Goal: Task Accomplishment & Management: Manage account settings

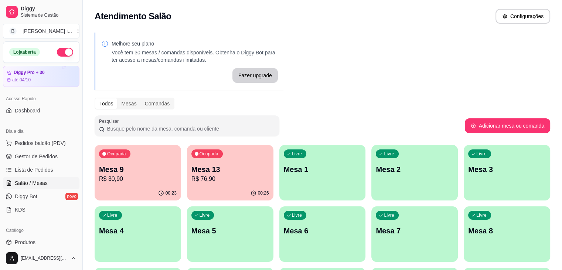
click at [206, 170] on p "Mesa 13" at bounding box center [231, 169] width 78 height 10
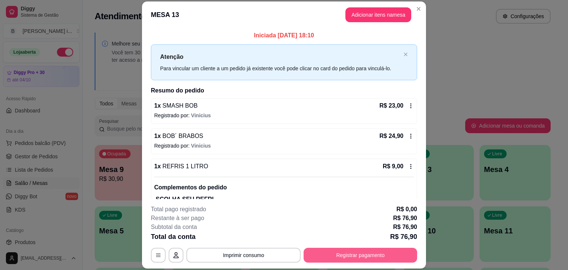
click at [328, 255] on button "Registrar pagamento" at bounding box center [361, 255] width 114 height 15
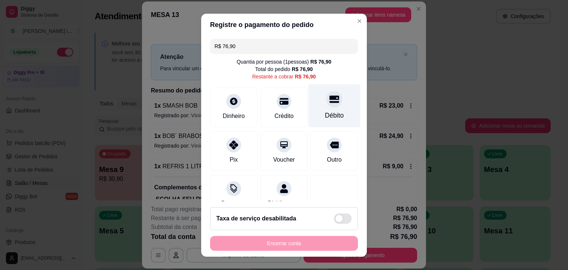
click at [314, 107] on div "Débito" at bounding box center [334, 105] width 52 height 43
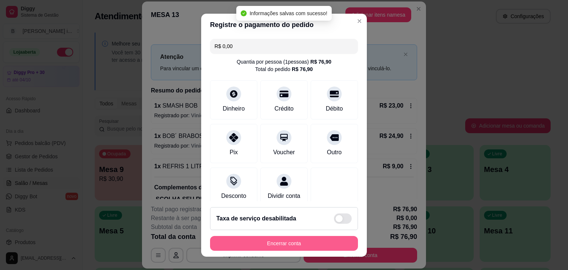
type input "R$ 0,00"
click at [273, 243] on button "Encerrar conta" at bounding box center [284, 243] width 148 height 15
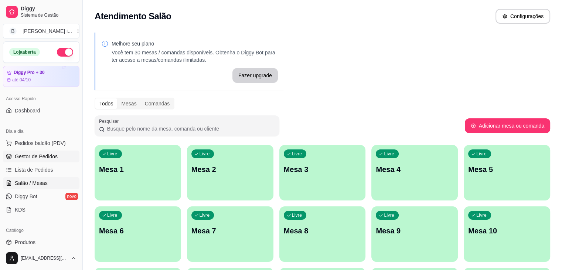
click at [31, 155] on span "Gestor de Pedidos" at bounding box center [36, 156] width 43 height 7
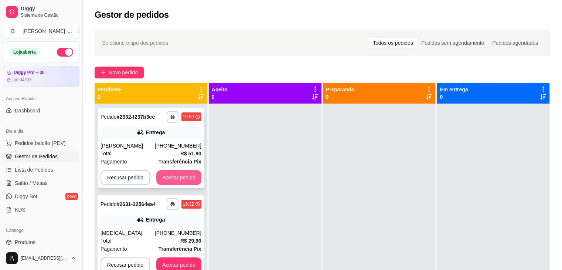
click at [189, 175] on button "Aceitar pedido" at bounding box center [178, 177] width 45 height 15
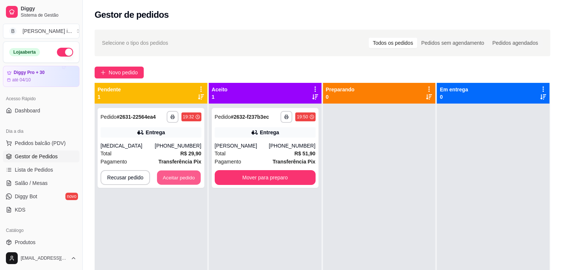
click at [189, 175] on button "Aceitar pedido" at bounding box center [179, 177] width 44 height 14
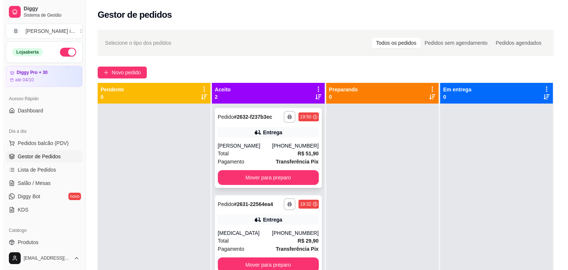
scroll to position [21, 0]
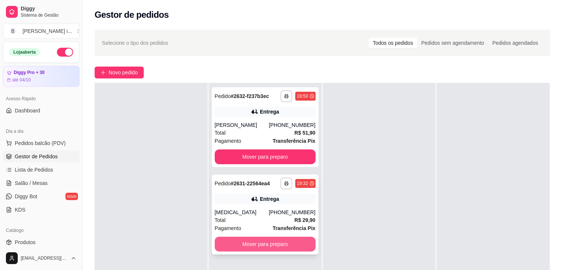
click at [273, 239] on button "Mover para preparo" at bounding box center [265, 244] width 101 height 15
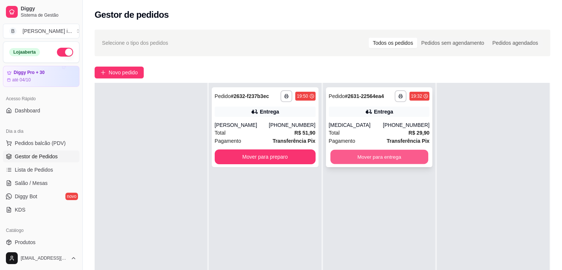
click at [381, 159] on button "Mover para entrega" at bounding box center [380, 157] width 98 height 14
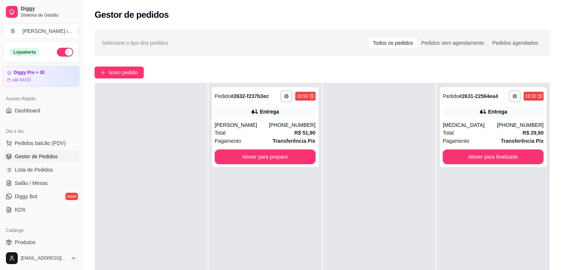
click at [131, 64] on div "**********" at bounding box center [323, 193] width 480 height 336
click at [126, 73] on span "Novo pedido" at bounding box center [123, 72] width 29 height 8
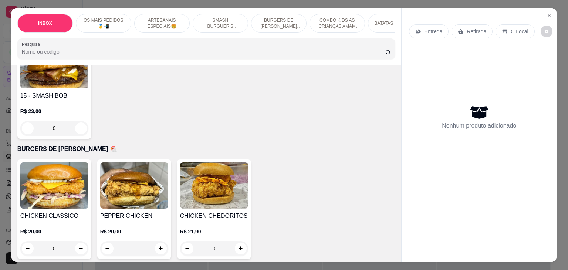
scroll to position [998, 0]
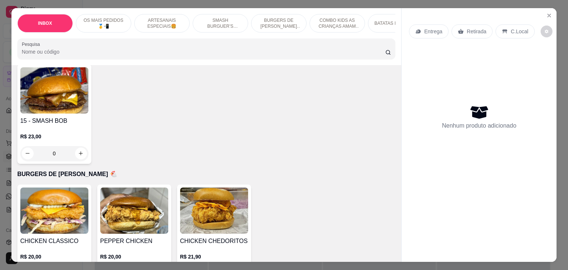
click at [65, 203] on img at bounding box center [54, 210] width 68 height 46
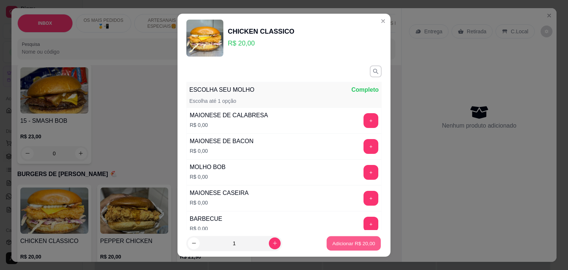
click at [367, 241] on button "Adicionar R$ 20,00" at bounding box center [354, 243] width 54 height 14
type input "1"
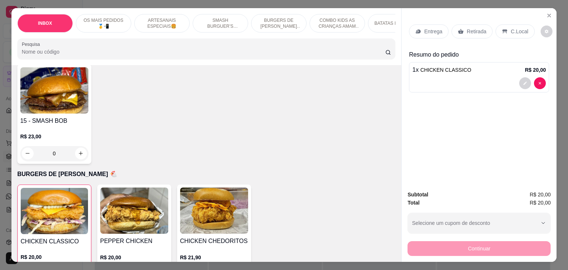
click at [461, 29] on div "Retirada" at bounding box center [471, 31] width 41 height 14
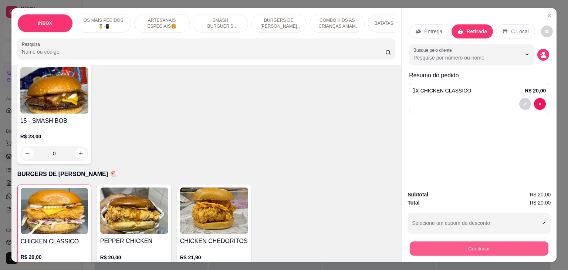
click at [430, 249] on button "Continuar" at bounding box center [479, 248] width 139 height 14
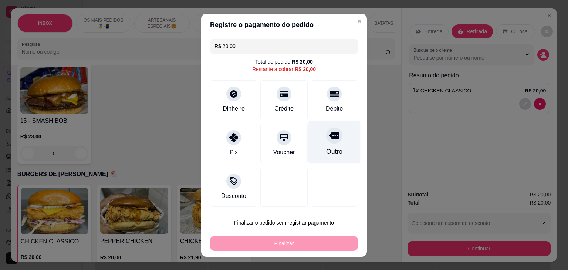
click at [320, 160] on div "Outro" at bounding box center [334, 141] width 52 height 43
type input "R$ 0,00"
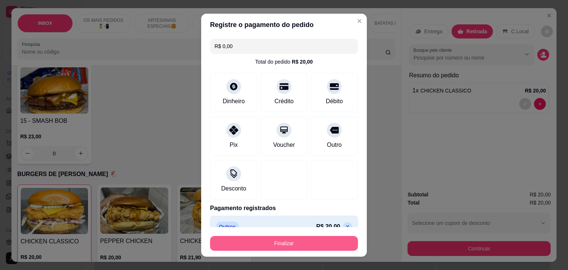
click at [310, 248] on button "Finalizar" at bounding box center [284, 243] width 148 height 15
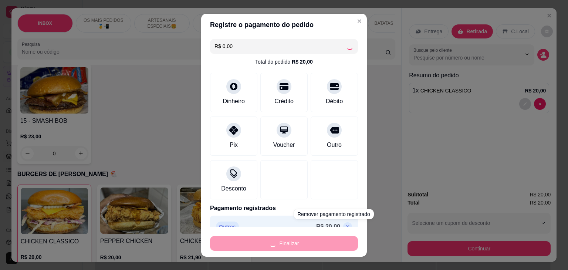
type input "0"
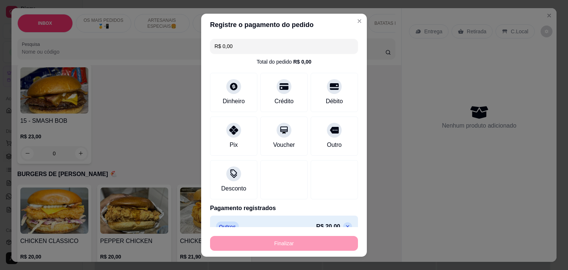
type input "-R$ 20,00"
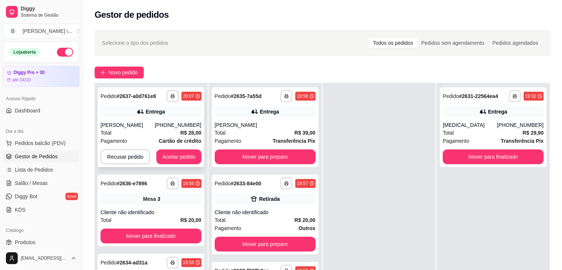
click at [155, 128] on div "[PERSON_NAME]" at bounding box center [128, 124] width 54 height 7
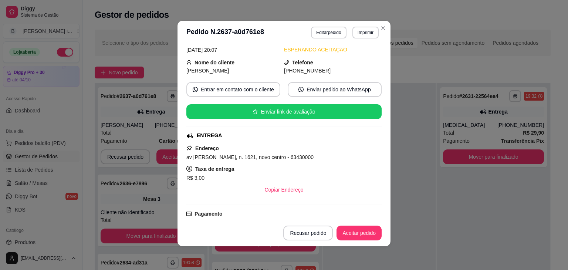
scroll to position [125, 0]
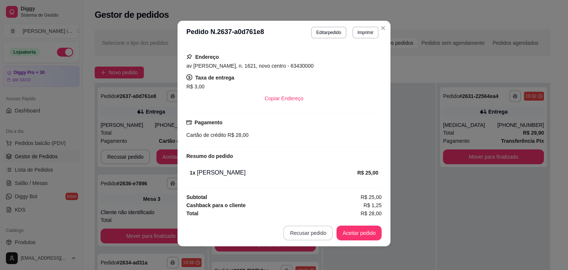
click at [314, 236] on button "Recusar pedido" at bounding box center [308, 233] width 50 height 15
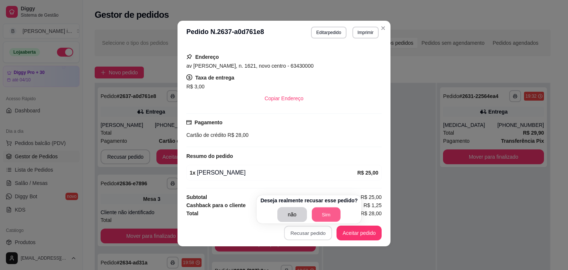
click at [324, 214] on button "Sim" at bounding box center [326, 214] width 29 height 14
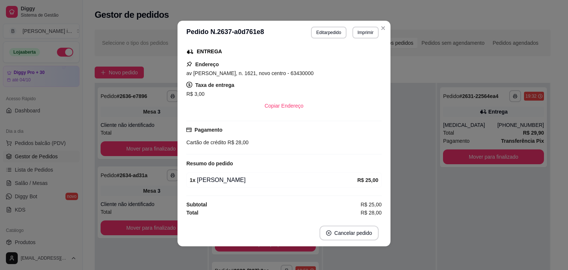
scroll to position [117, 0]
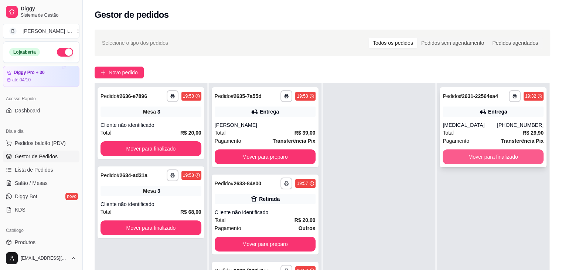
click at [456, 155] on button "Mover para finalizado" at bounding box center [493, 156] width 101 height 15
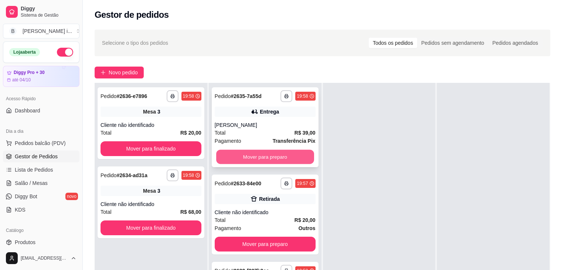
click at [285, 151] on button "Mover para preparo" at bounding box center [265, 157] width 98 height 14
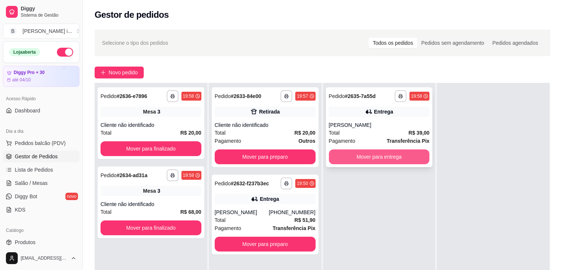
click at [388, 158] on button "Mover para entrega" at bounding box center [379, 156] width 101 height 15
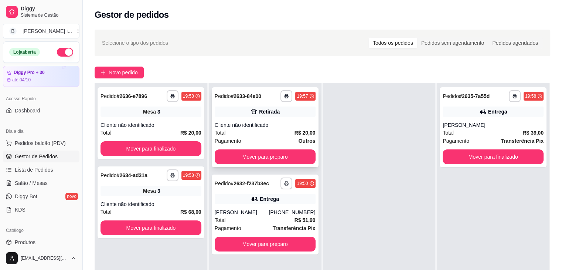
click at [263, 126] on div "Cliente não identificado" at bounding box center [265, 124] width 101 height 7
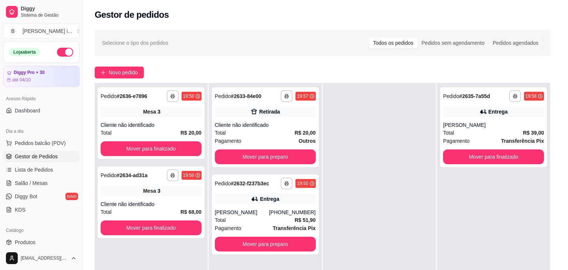
scroll to position [21, 0]
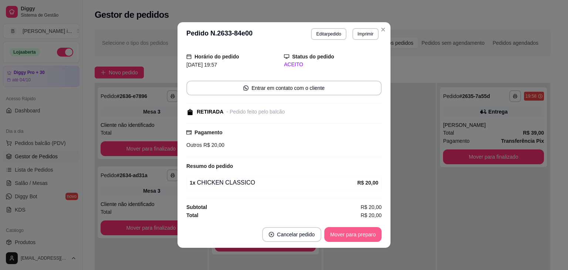
click at [361, 233] on button "Mover para preparo" at bounding box center [352, 234] width 57 height 15
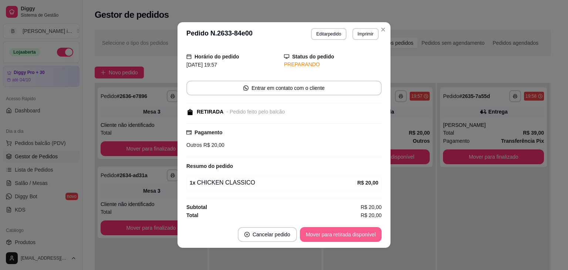
click at [361, 233] on button "Mover para retirada disponível" at bounding box center [341, 234] width 82 height 15
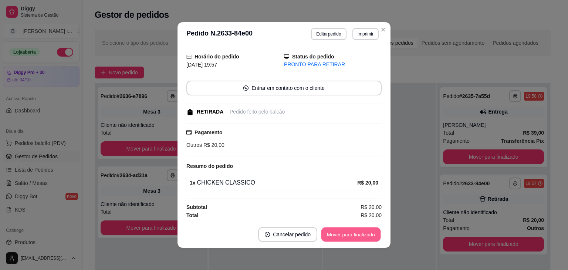
click at [361, 233] on button "Mover para finalizado" at bounding box center [351, 234] width 60 height 14
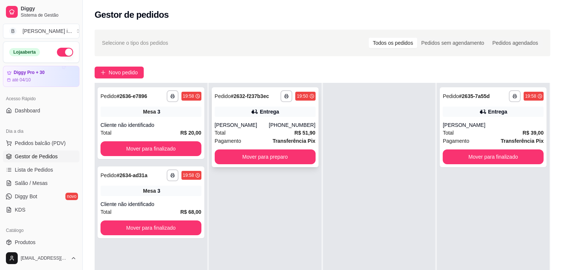
click at [291, 165] on div "**********" at bounding box center [265, 127] width 107 height 80
click at [298, 160] on button "Mover para preparo" at bounding box center [265, 156] width 101 height 15
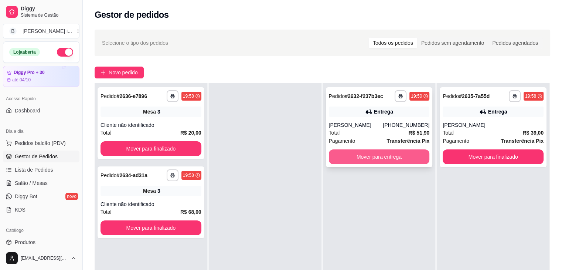
click at [381, 158] on button "Mover para entrega" at bounding box center [379, 156] width 101 height 15
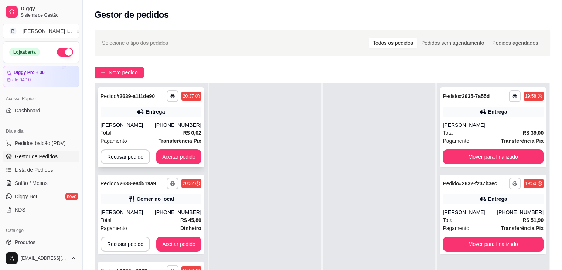
click at [176, 130] on div "Total R$ 0,02" at bounding box center [151, 133] width 101 height 8
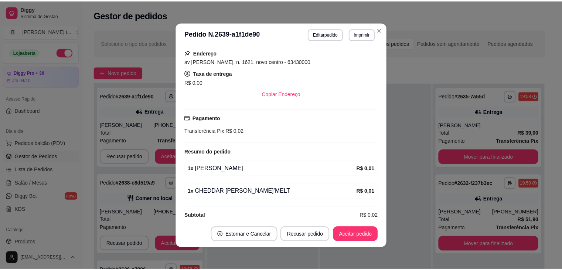
scroll to position [148, 0]
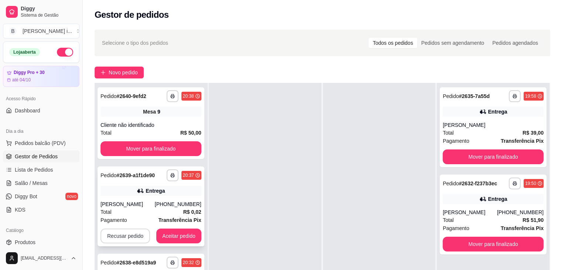
click at [127, 234] on button "Recusar pedido" at bounding box center [126, 236] width 50 height 15
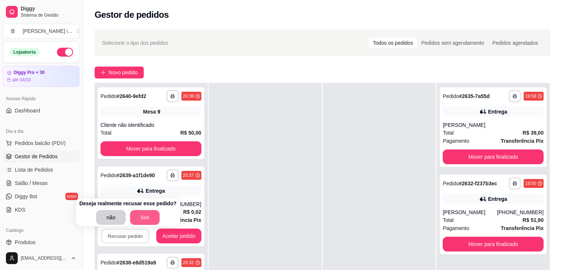
click at [145, 216] on button "Sim" at bounding box center [145, 217] width 30 height 15
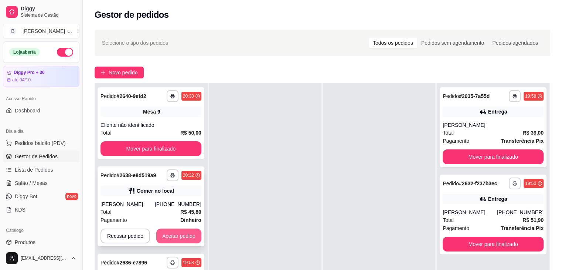
click at [180, 229] on button "Aceitar pedido" at bounding box center [178, 236] width 45 height 15
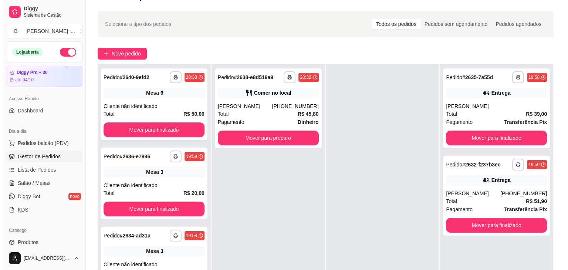
scroll to position [0, 0]
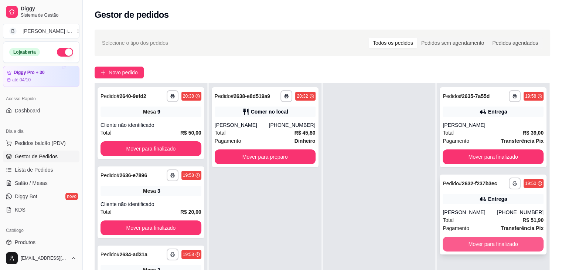
click at [484, 244] on button "Mover para finalizado" at bounding box center [493, 244] width 101 height 15
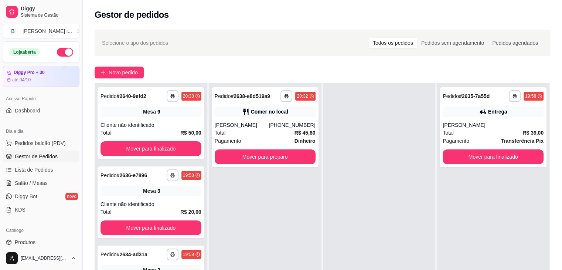
click at [34, 189] on ul "Pedidos balcão (PDV) Gestor de Pedidos Lista de Pedidos Salão / Mesas Diggy Bot…" at bounding box center [41, 176] width 77 height 78
click at [35, 185] on span "Salão / Mesas" at bounding box center [31, 182] width 33 height 7
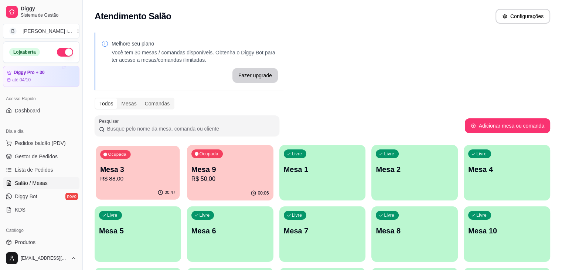
click at [133, 193] on div "00:47" at bounding box center [138, 193] width 84 height 14
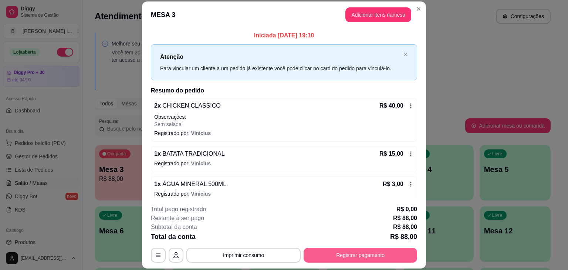
click at [379, 259] on button "Registrar pagamento" at bounding box center [361, 255] width 114 height 15
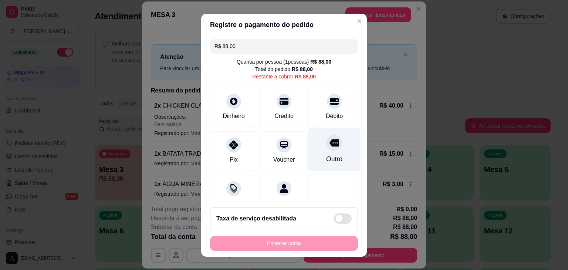
click at [311, 152] on div "Outro" at bounding box center [334, 149] width 52 height 43
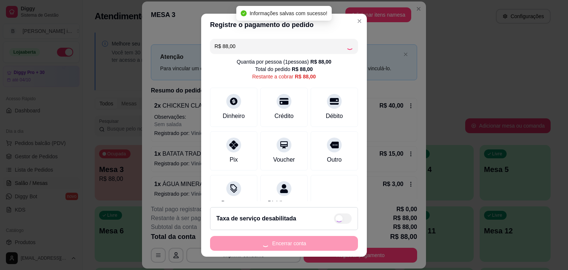
type input "R$ 0,00"
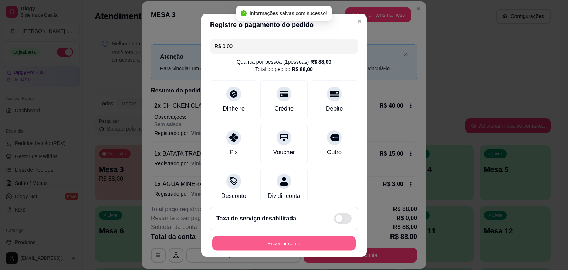
click at [274, 247] on button "Encerrar conta" at bounding box center [283, 243] width 143 height 14
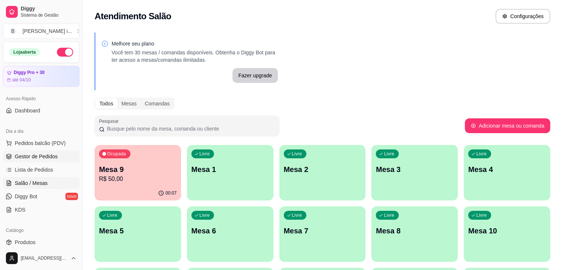
click at [15, 156] on span "Gestor de Pedidos" at bounding box center [36, 156] width 43 height 7
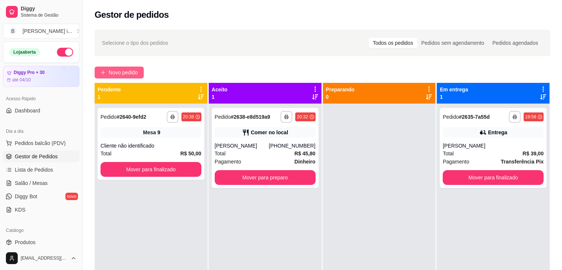
click at [122, 69] on span "Novo pedido" at bounding box center [123, 72] width 29 height 8
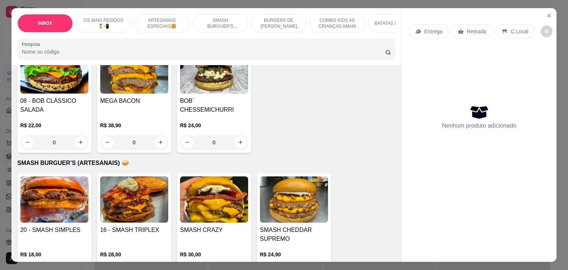
scroll to position [850, 0]
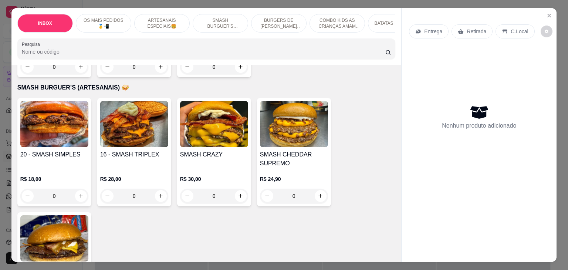
click at [284, 150] on h4 "SMASH CHEDDAR SUPREMO" at bounding box center [294, 159] width 68 height 18
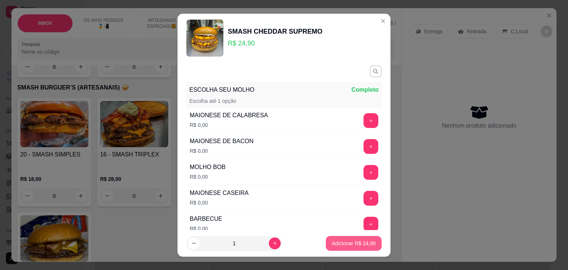
click at [346, 240] on p "Adicionar R$ 24,90" at bounding box center [354, 243] width 44 height 7
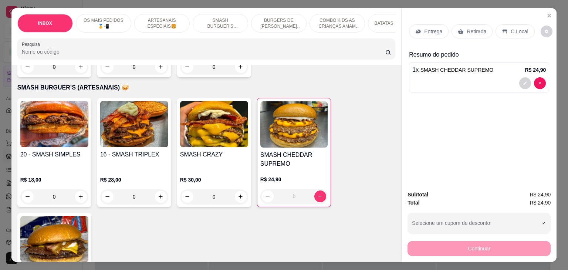
type input "1"
click at [475, 29] on p "Retirada" at bounding box center [477, 31] width 20 height 7
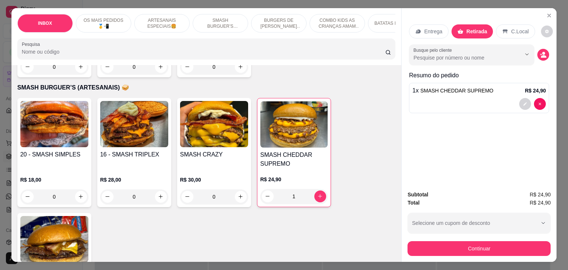
click at [535, 53] on div "Busque pelo cliente" at bounding box center [479, 54] width 140 height 21
click at [538, 53] on button "decrease-product-quantity" at bounding box center [543, 54] width 11 height 11
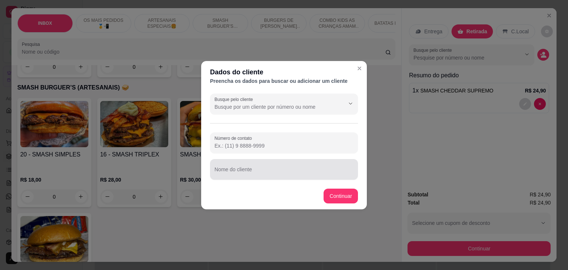
click at [301, 172] on input "Nome do cliente" at bounding box center [283, 172] width 139 height 7
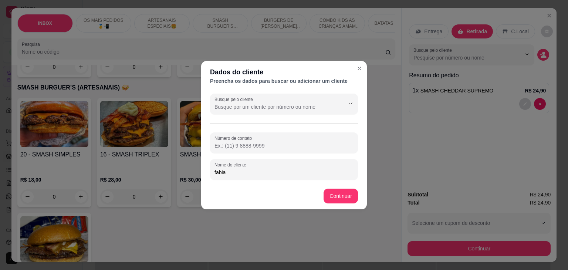
type input "fabia"
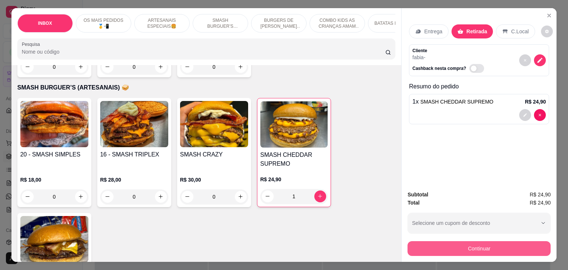
click at [500, 249] on button "Continuar" at bounding box center [478, 248] width 143 height 15
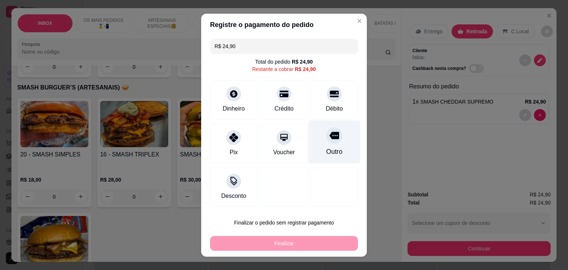
click at [329, 141] on div at bounding box center [334, 135] width 16 height 16
type input "R$ 0,00"
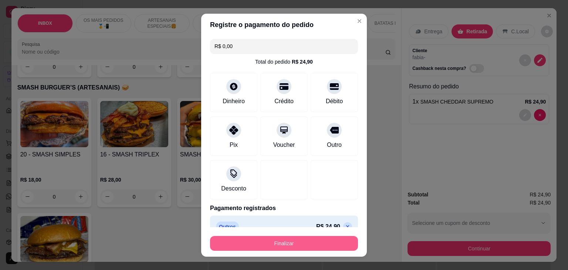
click at [291, 245] on button "Finalizar" at bounding box center [284, 243] width 148 height 15
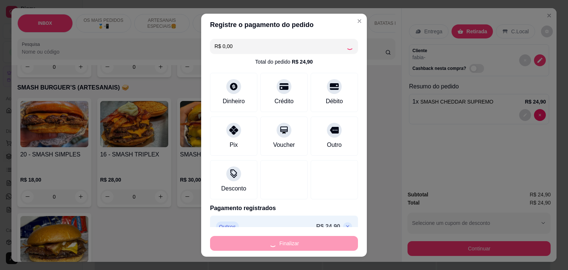
type input "0"
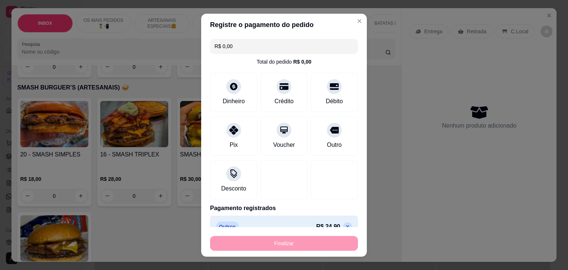
type input "-R$ 24,90"
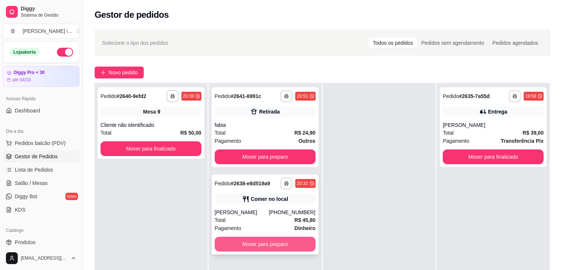
click at [287, 244] on button "Mover para preparo" at bounding box center [265, 244] width 101 height 15
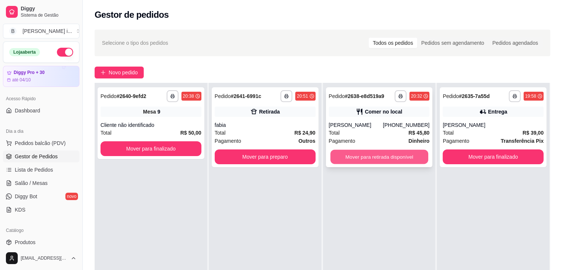
click at [371, 160] on button "Mover para retirada disponível" at bounding box center [380, 157] width 98 height 14
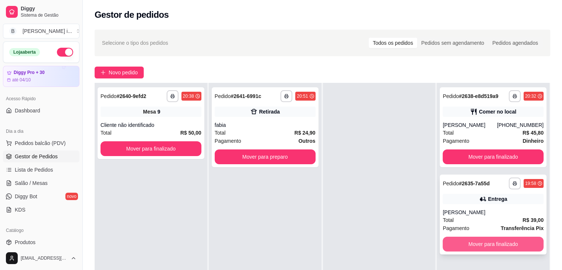
click at [488, 246] on button "Mover para finalizado" at bounding box center [493, 244] width 101 height 15
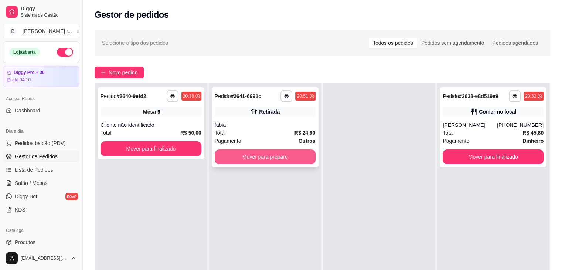
click at [274, 161] on button "Mover para preparo" at bounding box center [265, 156] width 101 height 15
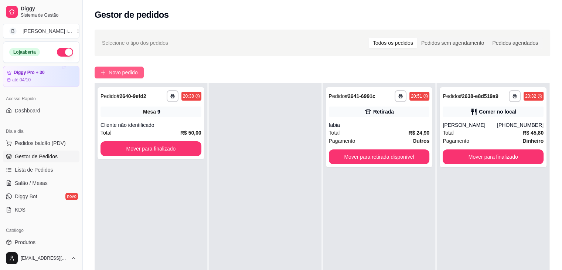
click at [136, 74] on span "Novo pedido" at bounding box center [123, 72] width 29 height 8
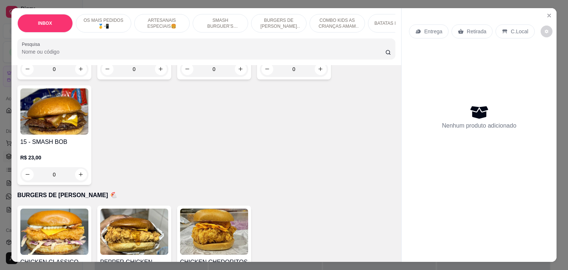
scroll to position [961, 0]
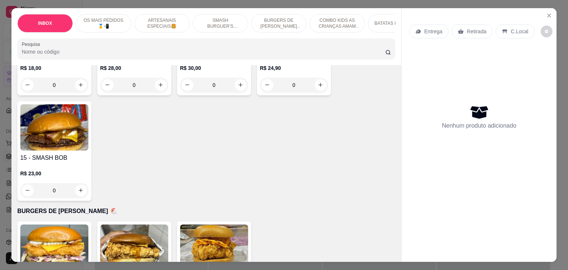
click at [83, 227] on img at bounding box center [54, 247] width 68 height 46
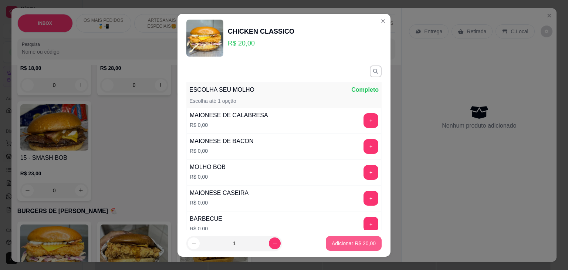
click at [333, 250] on button "Adicionar R$ 20,00" at bounding box center [354, 243] width 56 height 15
type input "1"
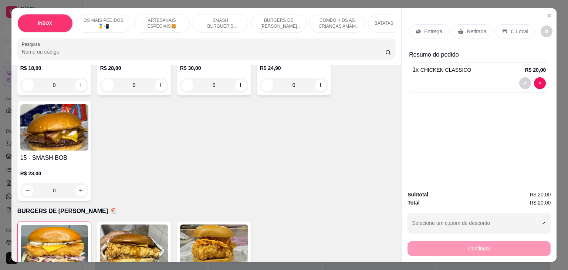
click at [431, 34] on div "Entrega" at bounding box center [429, 31] width 40 height 14
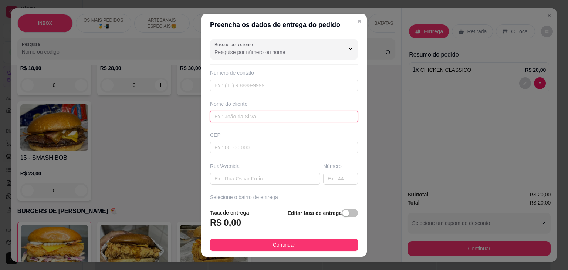
click at [237, 114] on input "text" at bounding box center [284, 117] width 148 height 12
type input "laryssa barreto"
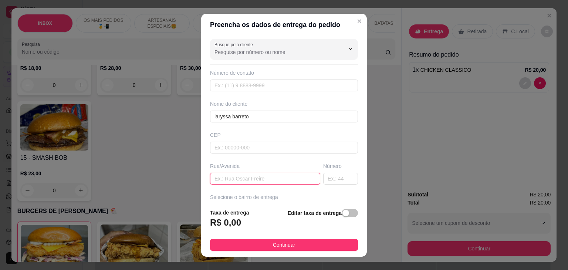
click at [231, 177] on input "text" at bounding box center [265, 179] width 110 height 12
type input "rua [PERSON_NAME]"
click at [338, 179] on input "text" at bounding box center [340, 179] width 35 height 12
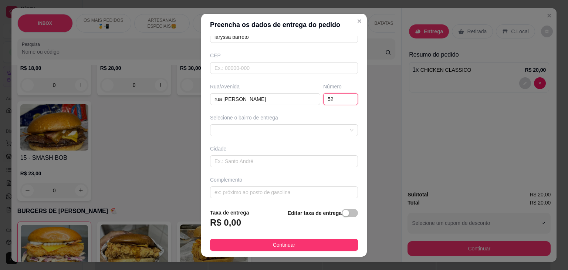
scroll to position [81, 0]
type input "52"
click at [262, 192] on input "text" at bounding box center [284, 191] width 148 height 12
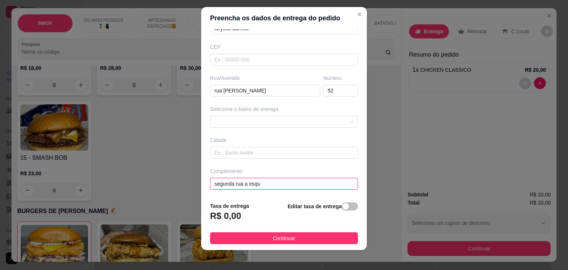
scroll to position [10, 0]
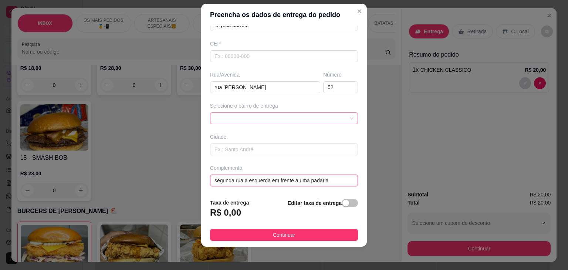
click at [330, 115] on div at bounding box center [284, 118] width 148 height 12
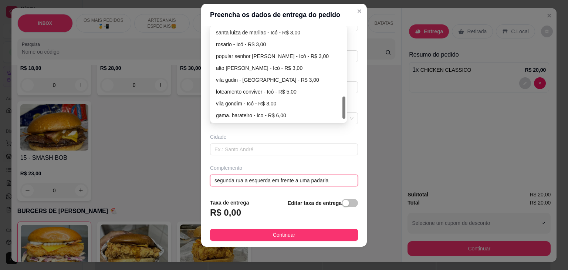
scroll to position [308, 0]
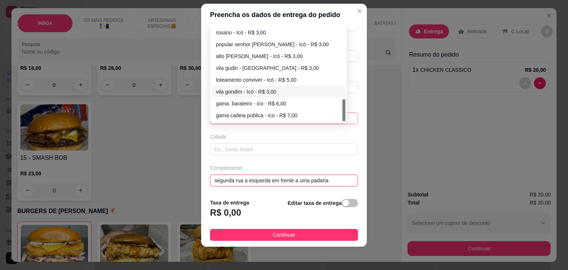
type input "segunda rua a esquerda em frente a uma padaria"
click at [261, 90] on div "vila gondim - Icó - R$ 3,00" at bounding box center [278, 92] width 125 height 8
type input "Icó"
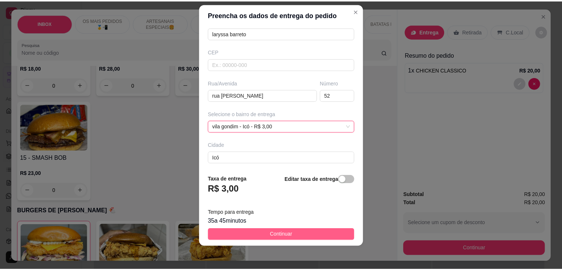
scroll to position [81, 0]
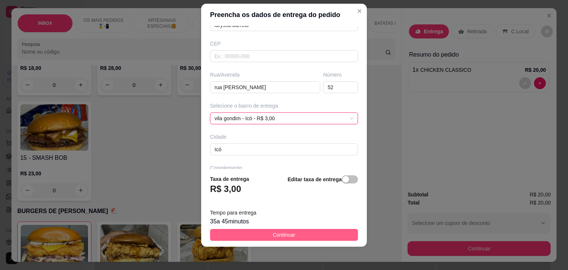
click at [290, 236] on button "Continuar" at bounding box center [284, 235] width 148 height 12
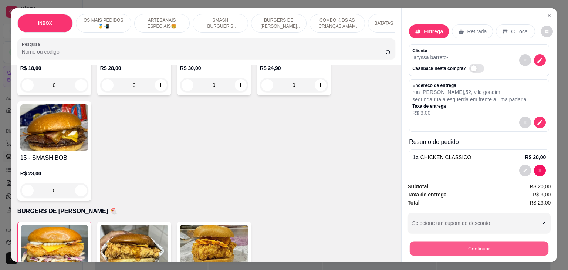
click at [426, 244] on button "Continuar" at bounding box center [479, 248] width 139 height 14
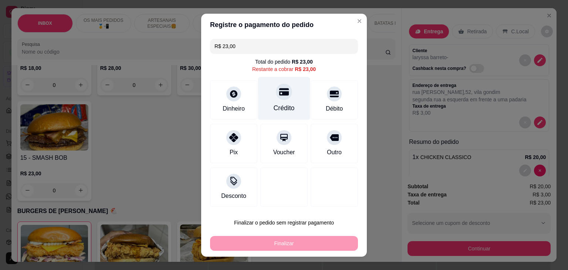
click at [268, 95] on div "Crédito" at bounding box center [284, 98] width 52 height 43
type input "R$ 0,00"
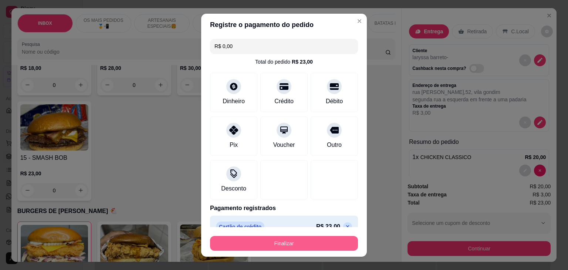
click at [291, 240] on button "Finalizar" at bounding box center [284, 243] width 148 height 15
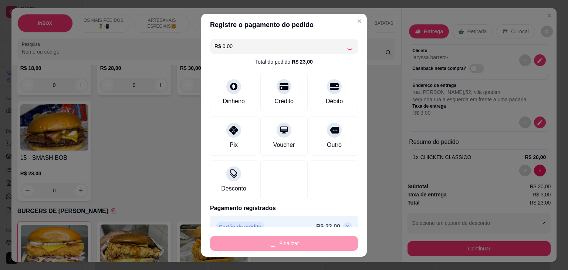
type input "0"
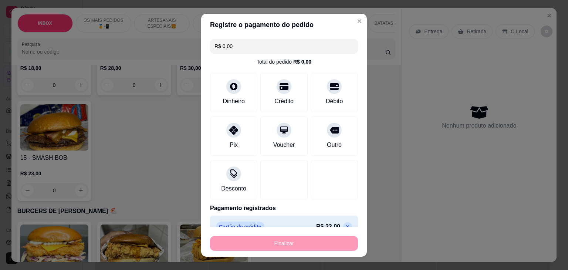
type input "-R$ 23,00"
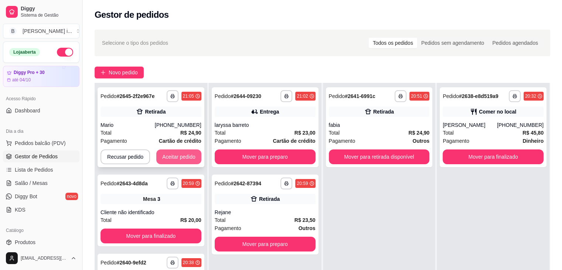
click at [180, 154] on button "Aceitar pedido" at bounding box center [178, 156] width 45 height 15
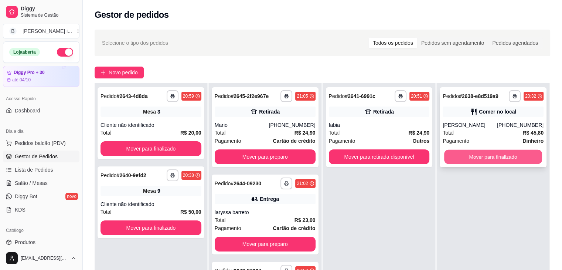
click at [490, 158] on button "Mover para finalizado" at bounding box center [493, 157] width 98 height 14
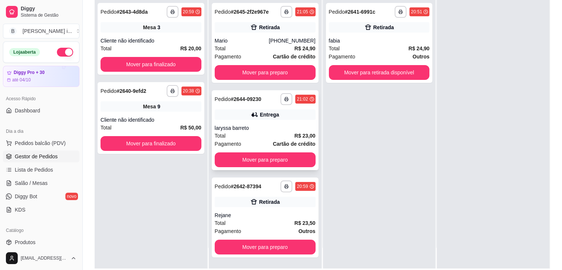
scroll to position [111, 0]
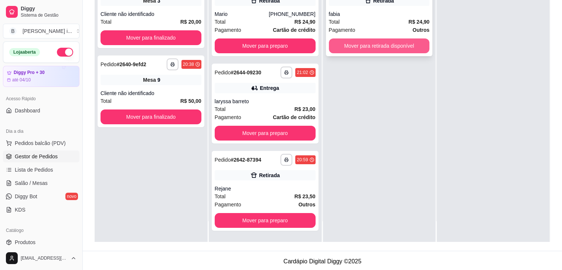
click at [383, 46] on button "Mover para retirada disponível" at bounding box center [379, 45] width 101 height 15
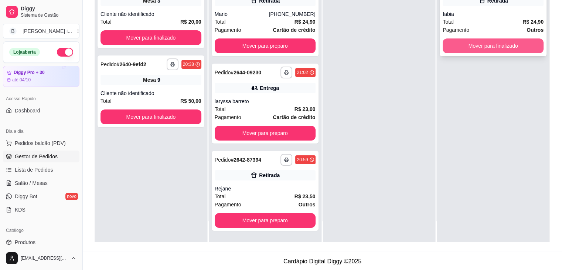
click at [508, 48] on button "Mover para finalizado" at bounding box center [493, 45] width 101 height 15
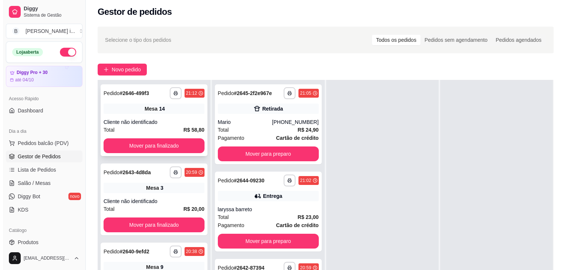
scroll to position [0, 0]
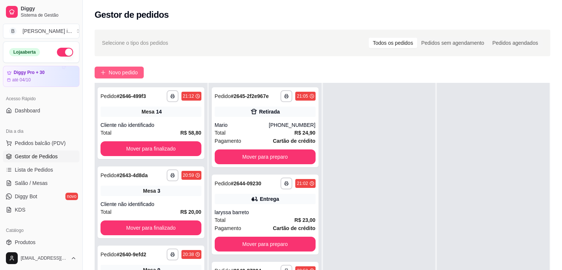
click at [132, 72] on span "Novo pedido" at bounding box center [123, 72] width 29 height 8
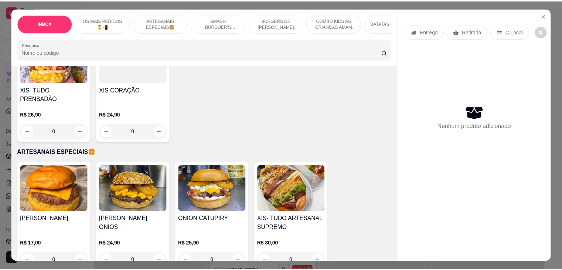
scroll to position [333, 0]
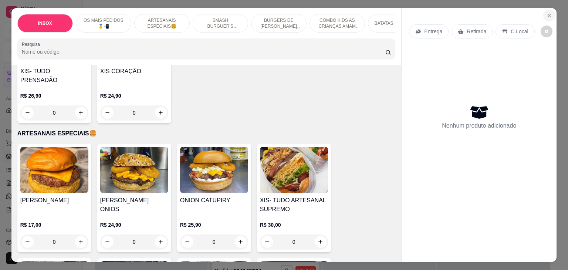
click at [550, 13] on button "Close" at bounding box center [549, 16] width 12 height 12
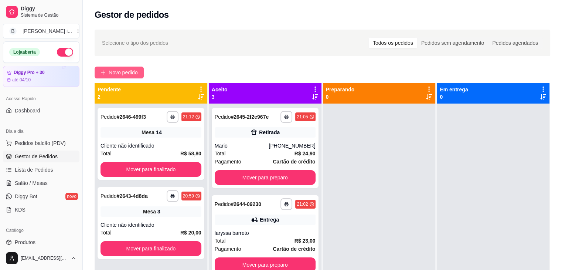
click at [120, 75] on span "Novo pedido" at bounding box center [123, 72] width 29 height 8
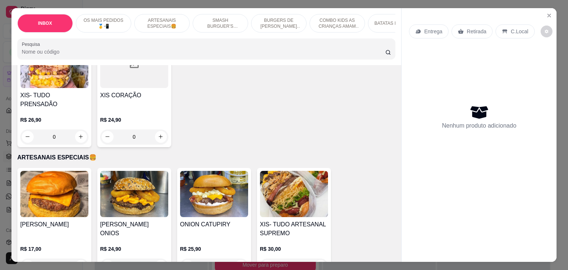
scroll to position [296, 0]
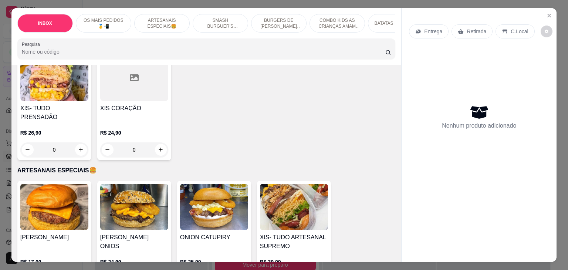
click at [33, 213] on img at bounding box center [54, 207] width 68 height 46
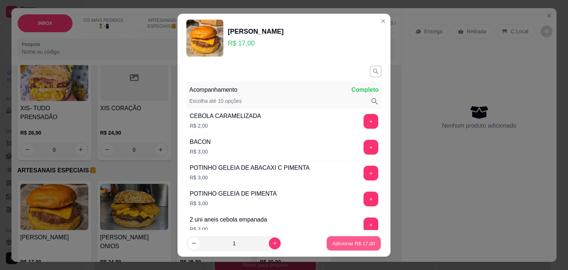
click at [361, 241] on p "Adicionar R$ 17,00" at bounding box center [353, 243] width 43 height 7
type input "1"
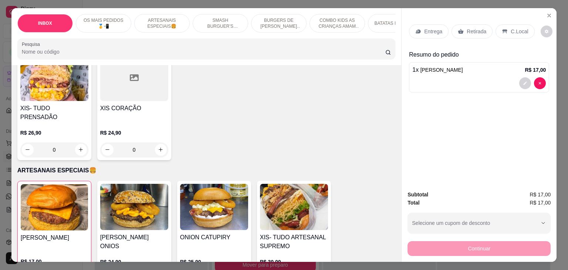
click at [424, 28] on p "Entrega" at bounding box center [433, 31] width 18 height 7
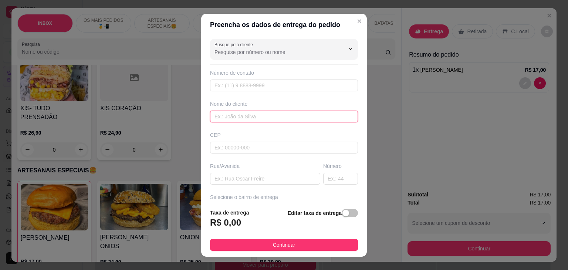
click at [246, 119] on input "text" at bounding box center [284, 117] width 148 height 12
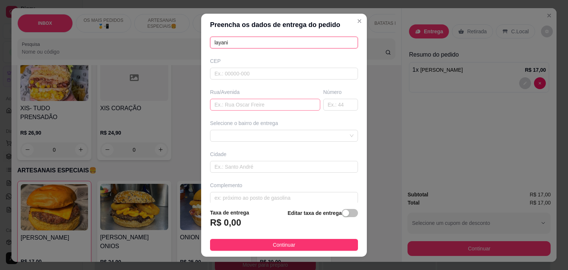
type input "layani"
click at [260, 101] on input "text" at bounding box center [265, 105] width 110 height 12
type input "rua b"
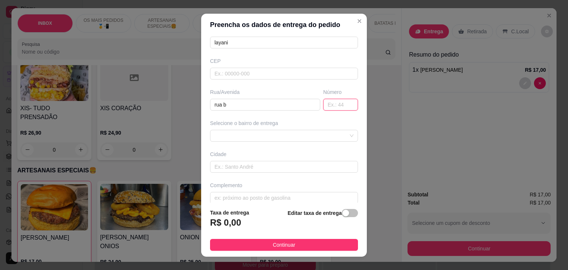
click at [332, 108] on input "text" at bounding box center [340, 105] width 35 height 12
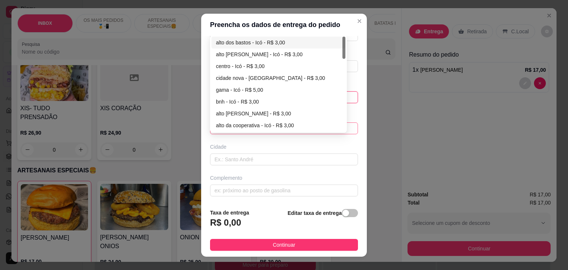
click at [242, 132] on div "6508c09785aa93f9c45a8207 6508c0b285aa93f9c45a820a alto dos bastos - Icó - R$ 3,…" at bounding box center [284, 128] width 148 height 12
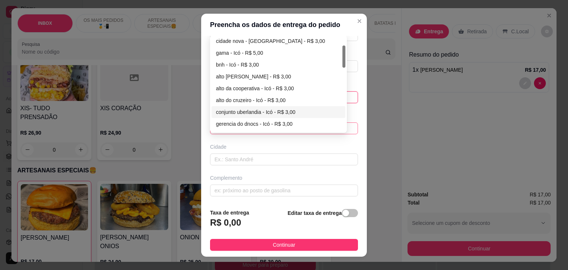
type input "306"
click at [262, 111] on div "conjunto uberlandia - Icó - R$ 3,00" at bounding box center [278, 112] width 125 height 8
type input "Icó"
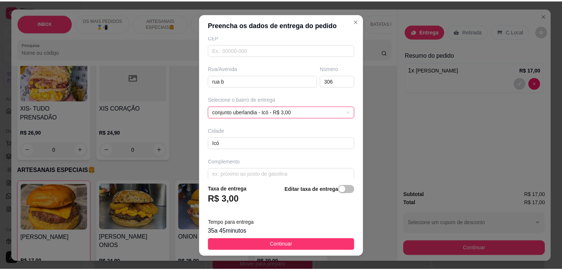
scroll to position [105, 0]
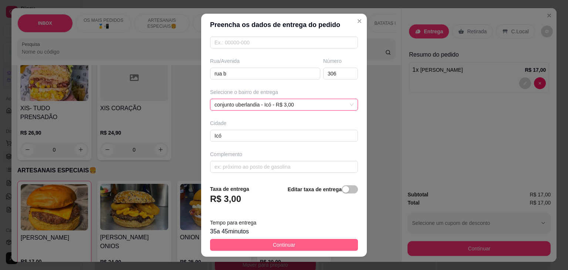
click at [287, 246] on span "Continuar" at bounding box center [284, 245] width 23 height 8
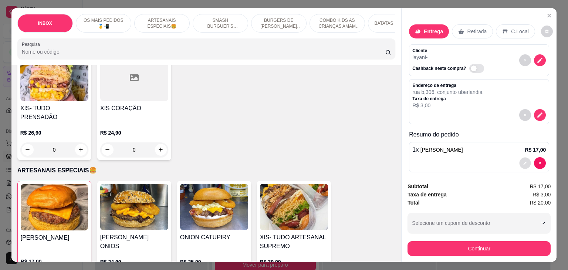
click at [520, 163] on button "decrease-product-quantity" at bounding box center [525, 162] width 11 height 11
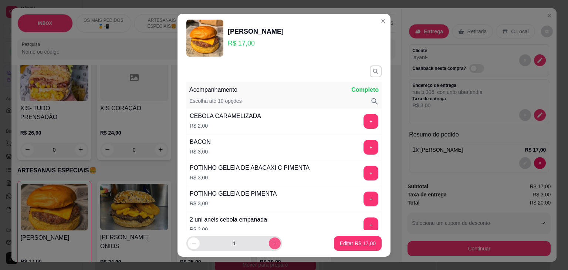
click at [272, 244] on icon "increase-product-quantity" at bounding box center [275, 243] width 6 height 6
type input "2"
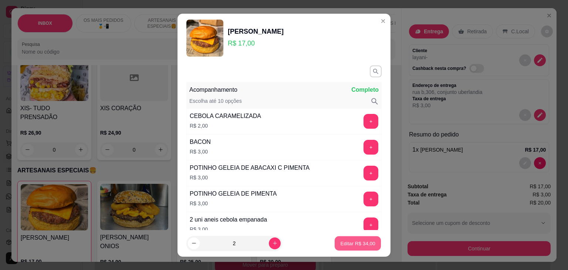
click at [360, 241] on p "Editar R$ 34,00" at bounding box center [357, 243] width 35 height 7
type input "2"
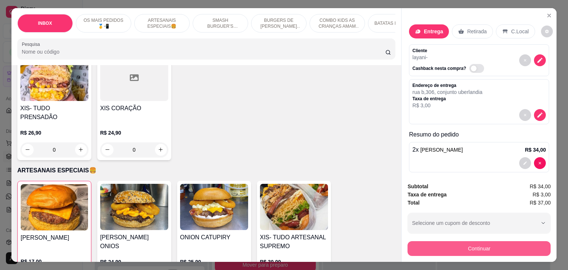
click at [479, 251] on button "Continuar" at bounding box center [478, 248] width 143 height 15
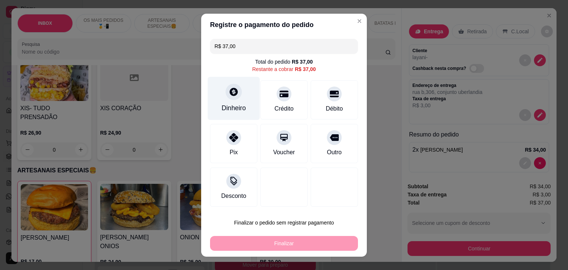
click at [226, 93] on div at bounding box center [234, 92] width 16 height 16
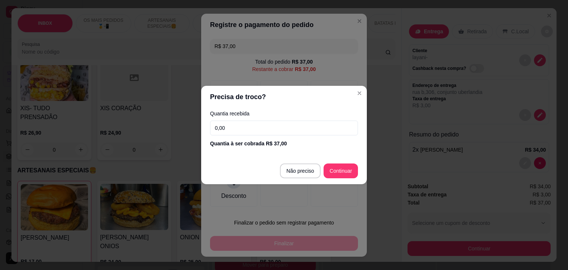
click at [256, 132] on input "0,00" at bounding box center [284, 128] width 148 height 15
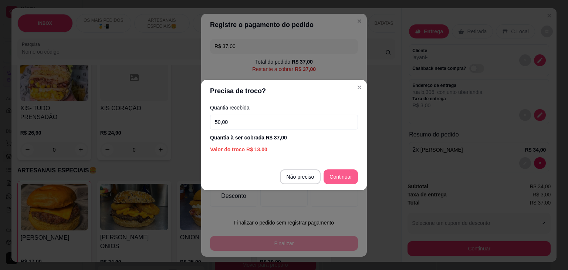
type input "50,00"
type input "R$ 0,00"
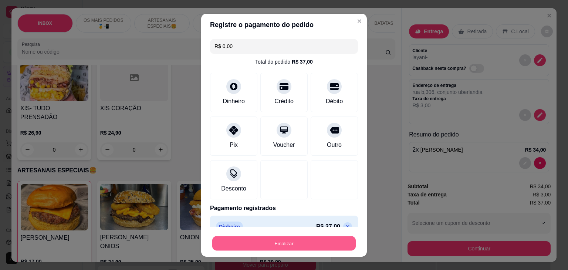
click at [305, 243] on button "Finalizar" at bounding box center [283, 243] width 143 height 14
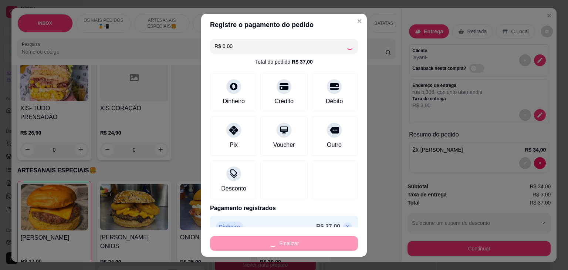
type input "0"
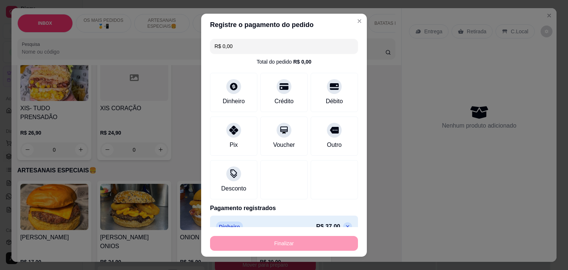
type input "-R$ 37,00"
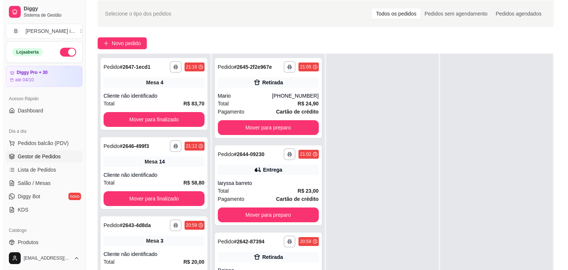
scroll to position [74, 0]
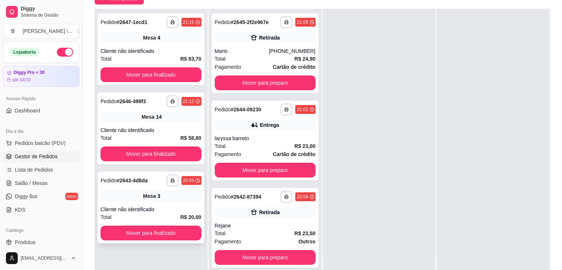
click at [194, 221] on div "**********" at bounding box center [151, 208] width 107 height 72
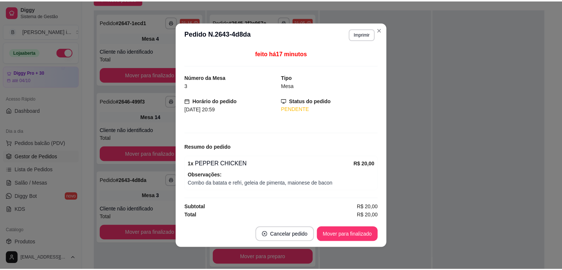
scroll to position [0, 0]
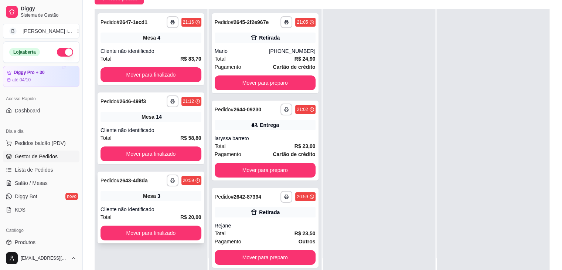
click at [168, 202] on div "**********" at bounding box center [151, 208] width 107 height 72
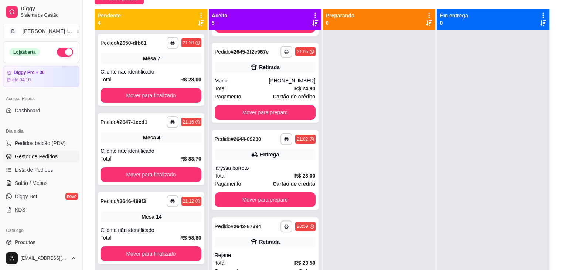
scroll to position [174, 0]
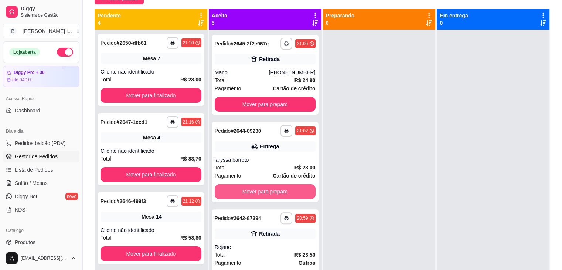
click at [295, 190] on button "Mover para preparo" at bounding box center [265, 191] width 101 height 15
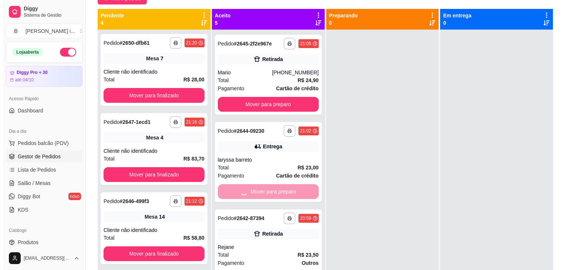
scroll to position [87, 0]
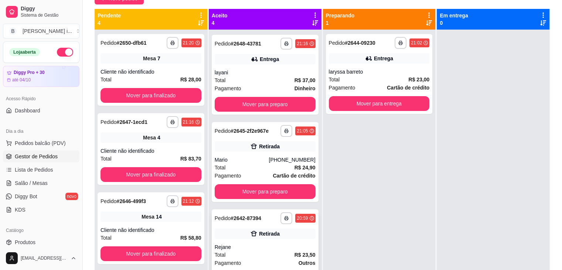
click at [272, 240] on div "**********" at bounding box center [265, 249] width 107 height 80
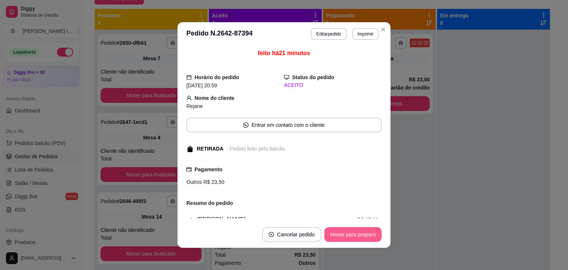
click at [340, 236] on button "Mover para preparo" at bounding box center [352, 234] width 57 height 15
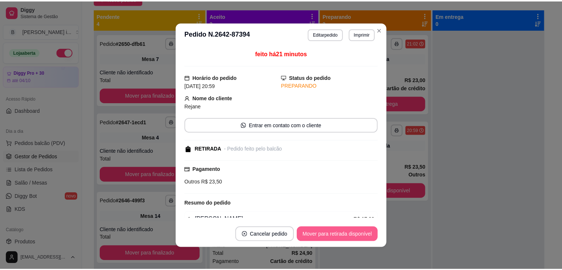
scroll to position [0, 0]
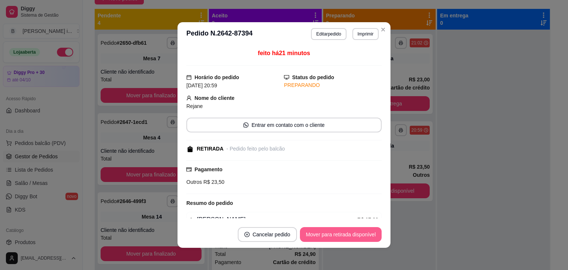
click at [340, 236] on button "Mover para retirada disponível" at bounding box center [341, 234] width 82 height 15
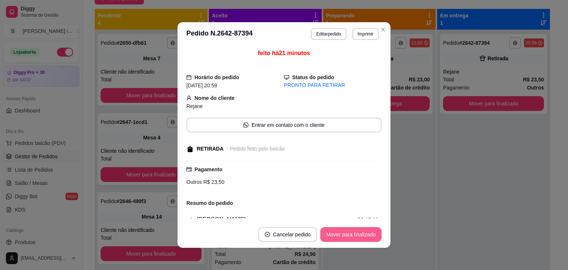
click at [340, 236] on button "Mover para finalizado" at bounding box center [350, 234] width 61 height 15
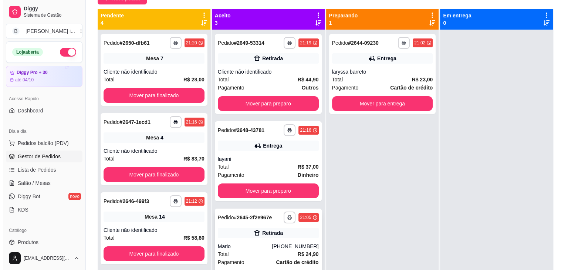
scroll to position [21, 0]
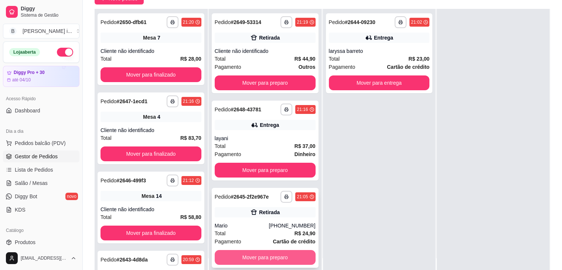
click at [277, 260] on button "Mover para preparo" at bounding box center [265, 257] width 101 height 15
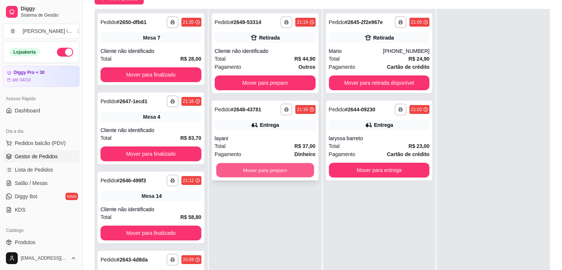
click at [258, 167] on button "Mover para preparo" at bounding box center [265, 170] width 98 height 14
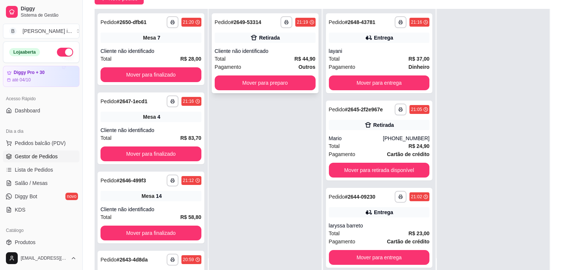
click at [275, 69] on div "Pagamento Outros" at bounding box center [265, 67] width 101 height 8
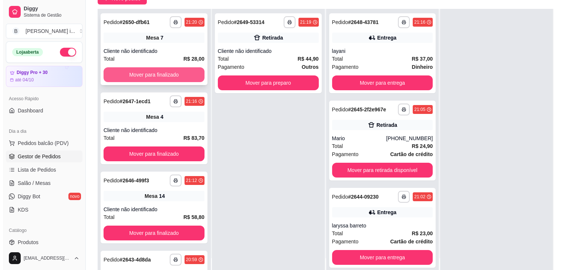
scroll to position [0, 0]
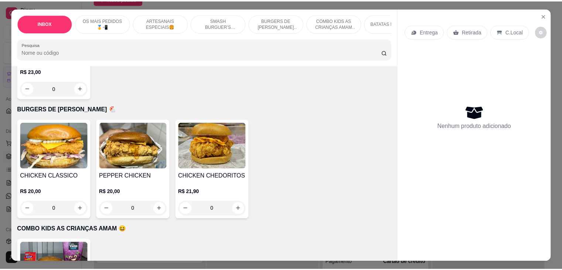
scroll to position [1024, 0]
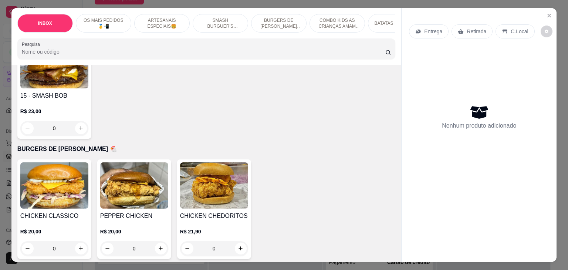
click at [38, 212] on h4 "CHICKEN CLASSICO" at bounding box center [54, 216] width 68 height 9
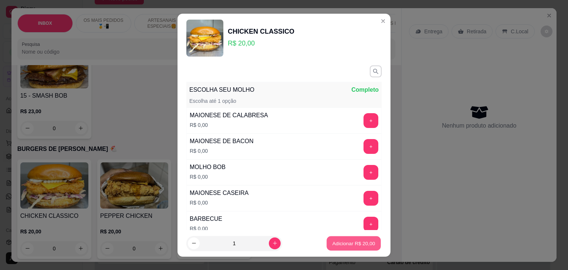
click at [366, 244] on p "Adicionar R$ 20,00" at bounding box center [353, 243] width 43 height 7
type input "1"
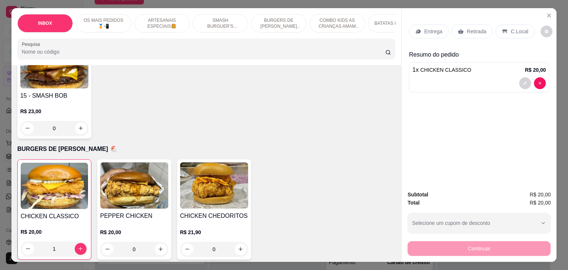
click at [511, 28] on p "C.Local" at bounding box center [519, 31] width 17 height 7
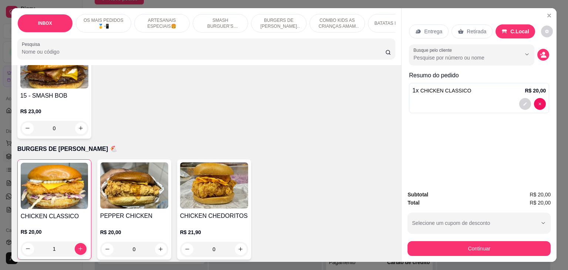
click at [461, 33] on div "Retirada" at bounding box center [471, 31] width 41 height 14
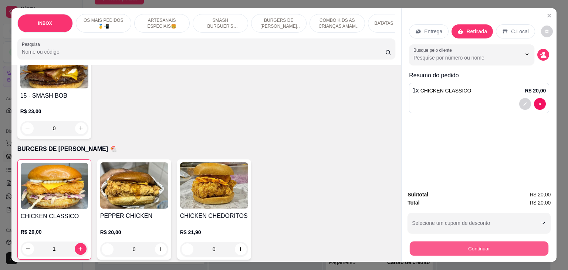
click at [488, 250] on button "Continuar" at bounding box center [479, 248] width 139 height 14
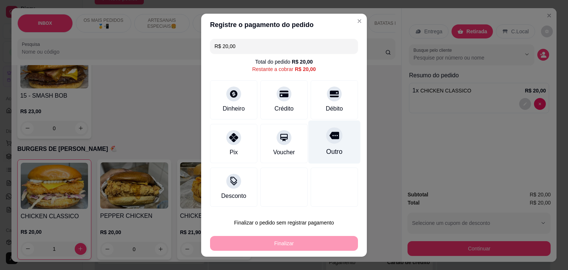
click at [336, 141] on div "Outro" at bounding box center [334, 141] width 52 height 43
type input "R$ 0,00"
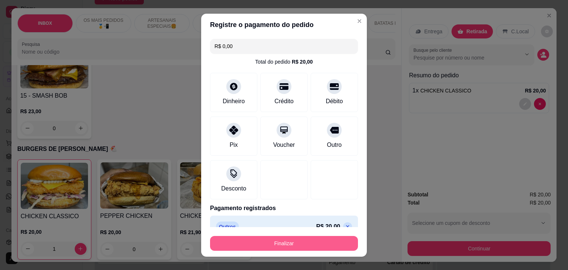
click at [308, 243] on button "Finalizar" at bounding box center [284, 243] width 148 height 15
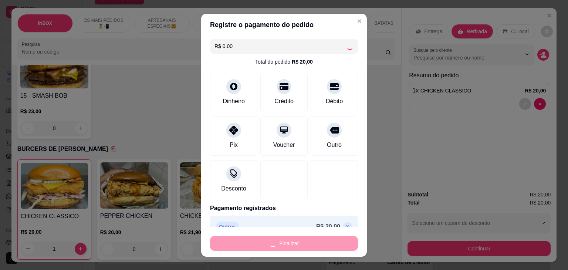
type input "0"
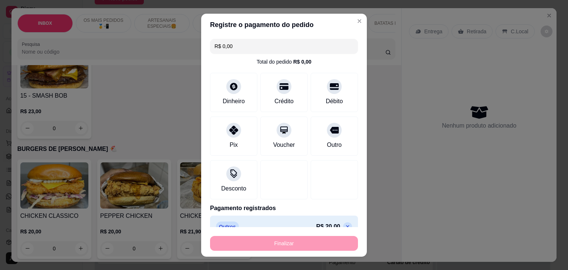
type input "-R$ 20,00"
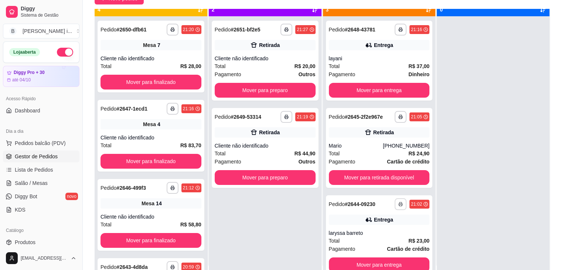
scroll to position [21, 0]
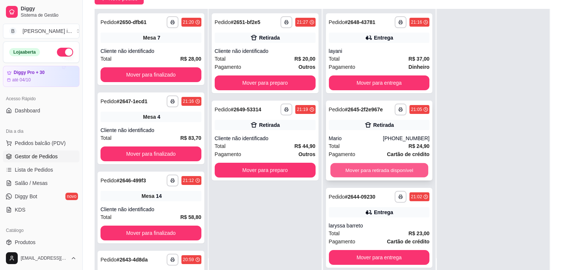
click at [405, 169] on button "Mover para retirada disponível" at bounding box center [380, 170] width 98 height 14
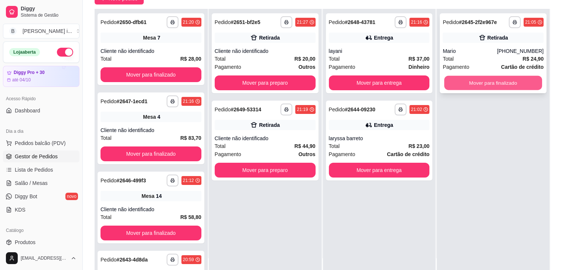
click at [501, 80] on button "Mover para finalizado" at bounding box center [493, 83] width 98 height 14
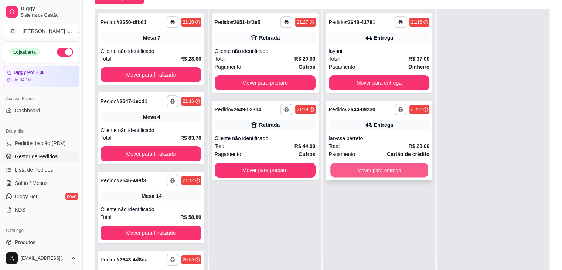
click at [406, 170] on button "Mover para entrega" at bounding box center [380, 170] width 98 height 14
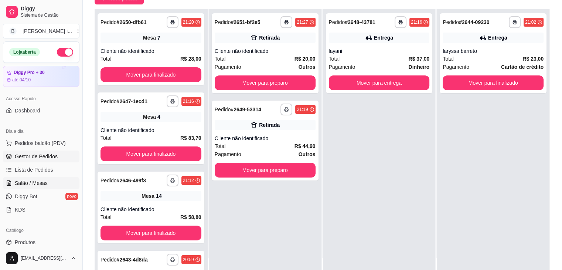
click at [43, 179] on span "Salão / Mesas" at bounding box center [31, 182] width 33 height 7
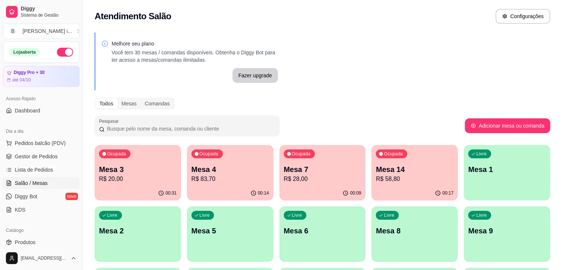
click at [116, 166] on p "Mesa 3" at bounding box center [138, 169] width 78 height 10
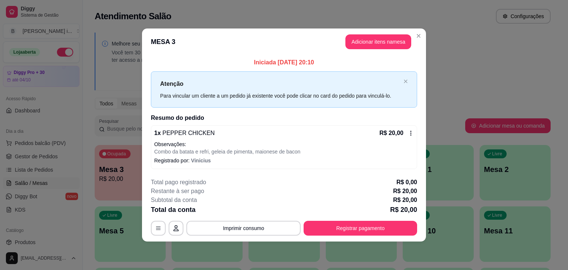
click at [381, 236] on footer "**********" at bounding box center [284, 207] width 284 height 70
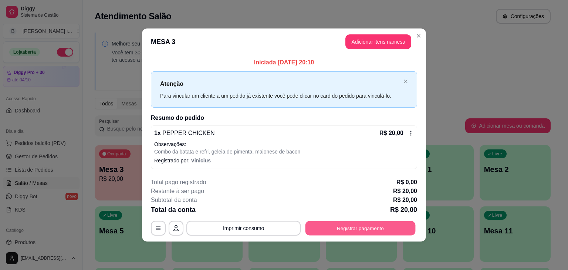
click at [377, 230] on button "Registrar pagamento" at bounding box center [360, 228] width 110 height 14
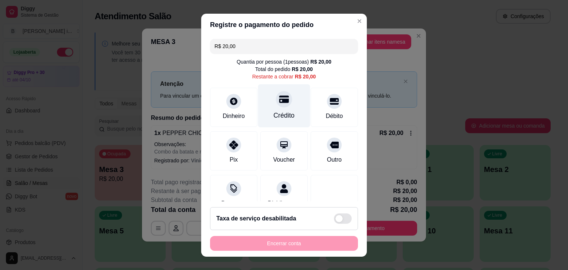
click at [273, 109] on div "Crédito" at bounding box center [284, 105] width 52 height 43
type input "R$ 0,00"
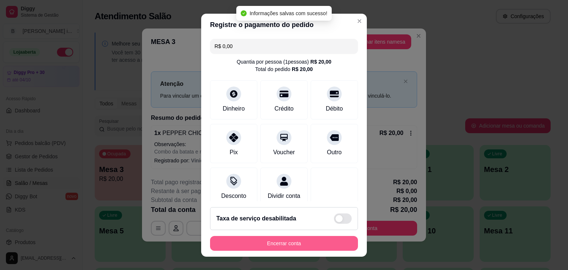
click at [274, 236] on button "Encerrar conta" at bounding box center [284, 243] width 148 height 15
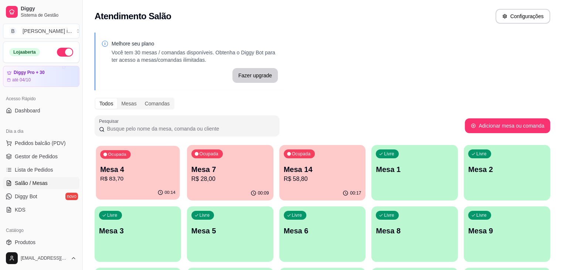
click at [141, 175] on p "R$ 83,70" at bounding box center [137, 179] width 75 height 9
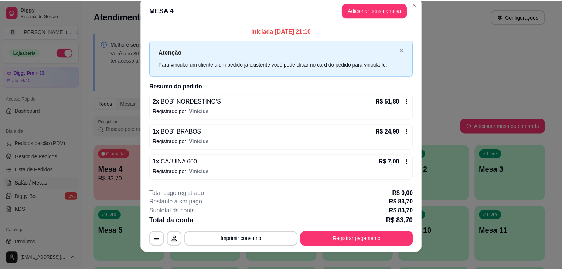
scroll to position [16, 0]
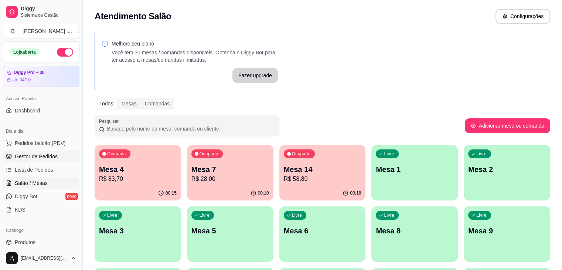
click at [25, 157] on span "Gestor de Pedidos" at bounding box center [36, 156] width 43 height 7
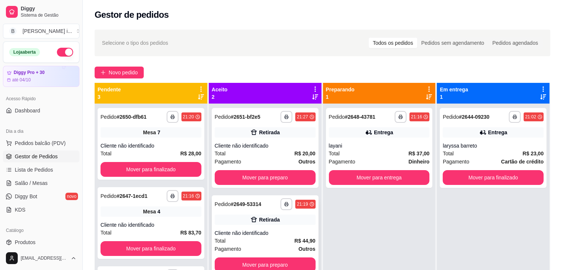
scroll to position [21, 0]
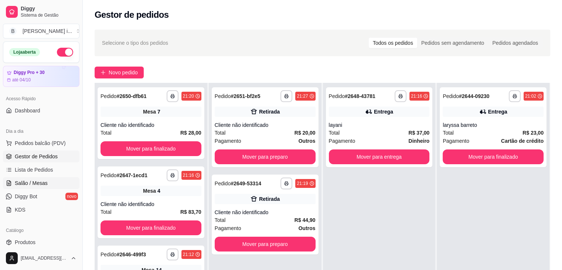
click at [40, 185] on span "Salão / Mesas" at bounding box center [31, 182] width 33 height 7
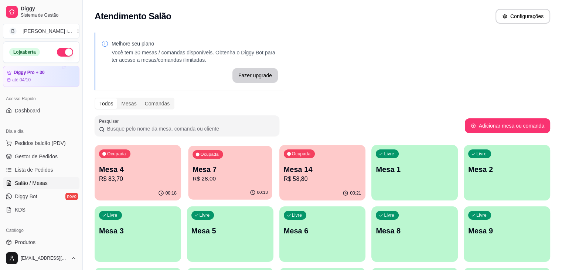
click at [214, 172] on p "Mesa 7" at bounding box center [230, 170] width 75 height 10
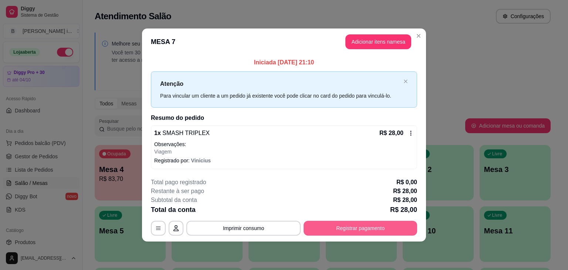
click at [316, 227] on button "Registrar pagamento" at bounding box center [361, 228] width 114 height 15
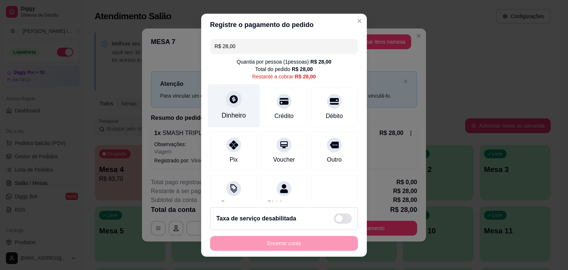
click at [231, 108] on div "Dinheiro" at bounding box center [234, 105] width 52 height 43
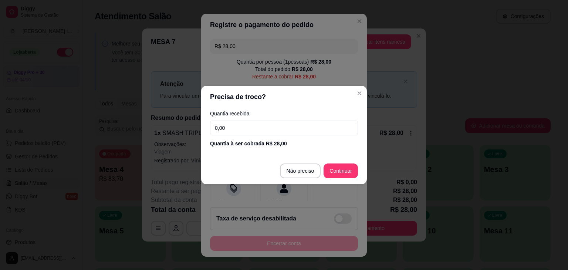
click at [260, 131] on input "0,00" at bounding box center [284, 128] width 148 height 15
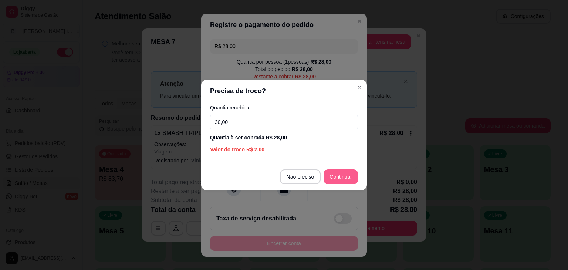
type input "30,00"
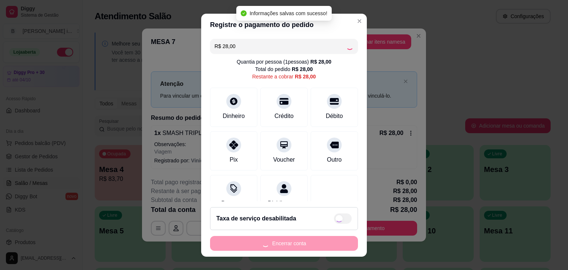
type input "R$ 0,00"
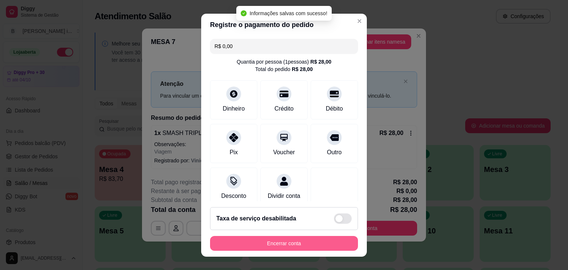
click at [317, 248] on button "Encerrar conta" at bounding box center [284, 243] width 148 height 15
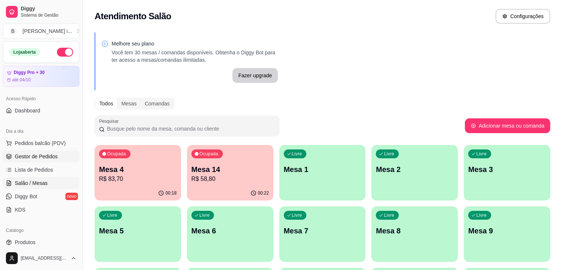
click at [28, 153] on span "Gestor de Pedidos" at bounding box center [36, 156] width 43 height 7
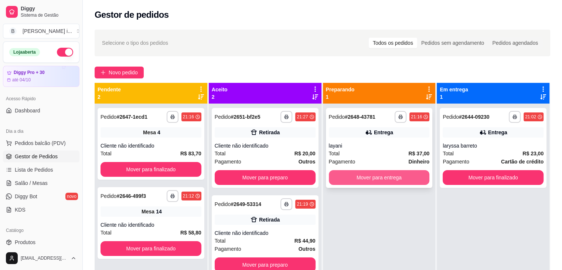
click at [373, 179] on button "Mover para entrega" at bounding box center [379, 177] width 101 height 15
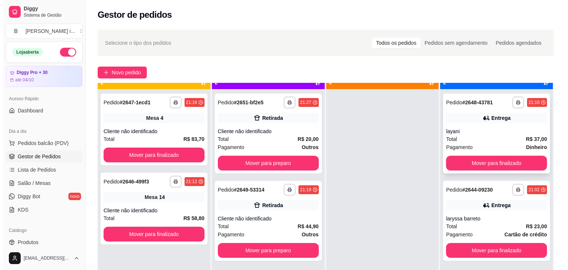
scroll to position [21, 0]
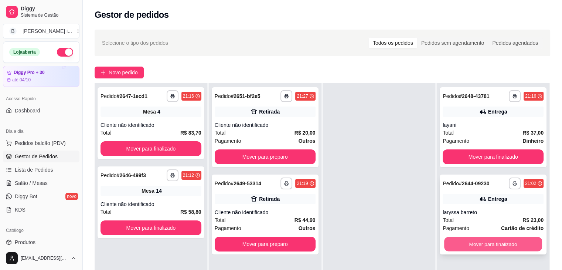
click at [503, 241] on button "Mover para finalizado" at bounding box center [493, 244] width 98 height 14
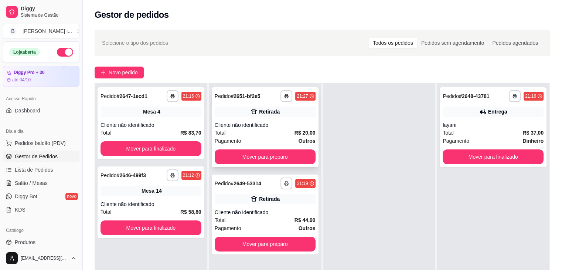
click at [278, 118] on div "**********" at bounding box center [265, 127] width 107 height 80
click at [271, 210] on div "Cliente não identificado" at bounding box center [265, 212] width 101 height 7
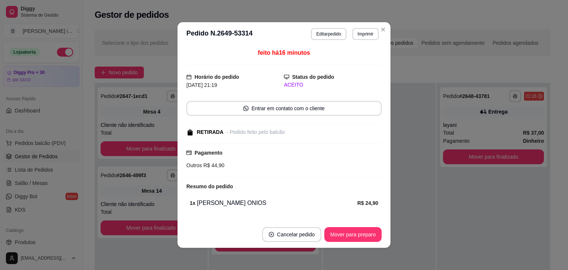
scroll to position [0, 0]
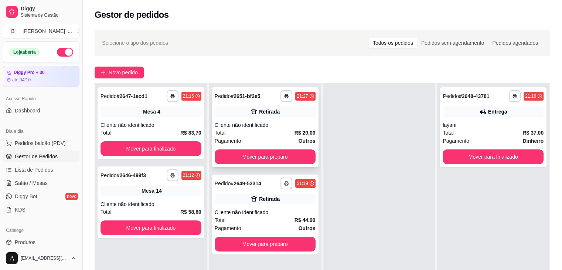
click at [280, 114] on div "Retirada" at bounding box center [265, 111] width 101 height 10
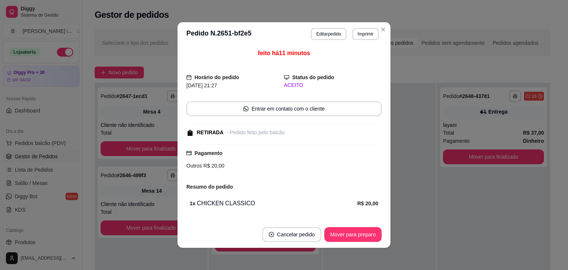
scroll to position [21, 0]
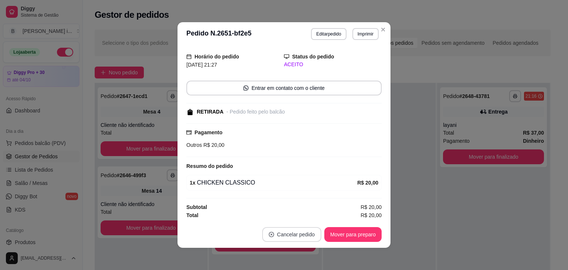
click at [296, 233] on button "Cancelar pedido" at bounding box center [291, 234] width 59 height 15
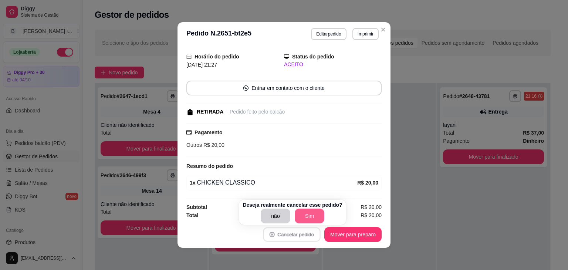
click at [313, 217] on button "Sim" at bounding box center [310, 216] width 30 height 15
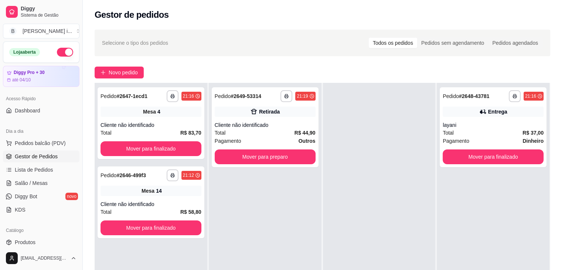
click at [405, 230] on div at bounding box center [379, 218] width 113 height 270
click at [302, 115] on div "Retirada" at bounding box center [265, 111] width 101 height 10
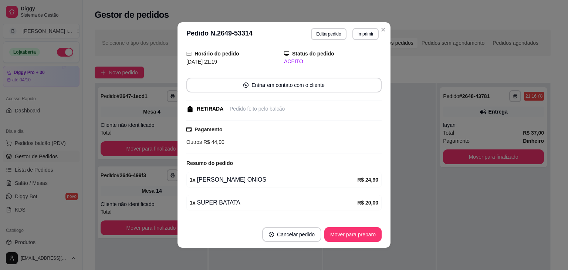
scroll to position [44, 0]
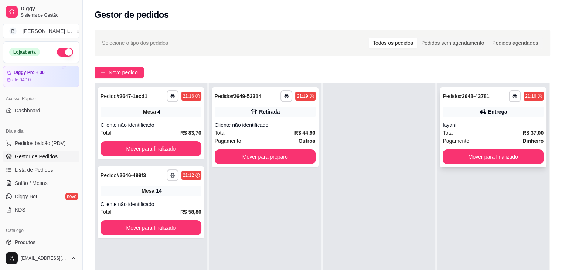
click at [536, 123] on div "layani" at bounding box center [493, 124] width 101 height 7
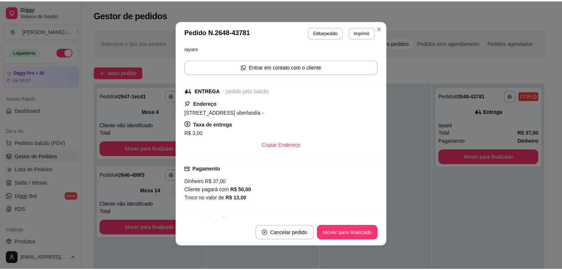
scroll to position [111, 0]
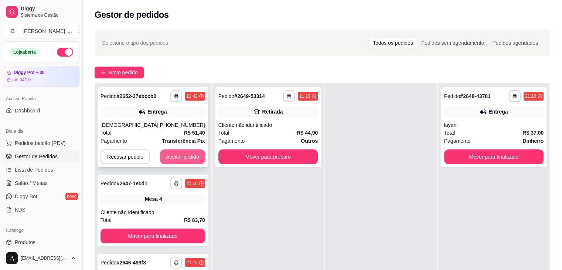
click at [164, 160] on button "Aceitar pedido" at bounding box center [182, 156] width 45 height 15
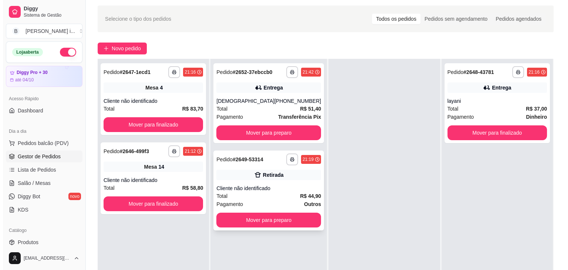
scroll to position [37, 0]
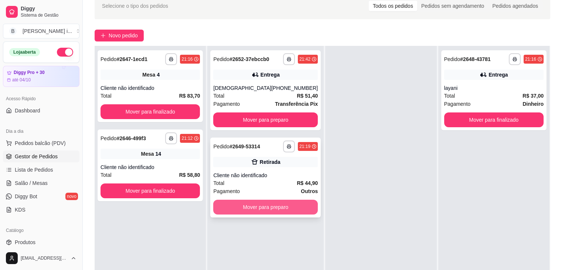
click at [287, 203] on button "Mover para preparo" at bounding box center [265, 207] width 105 height 15
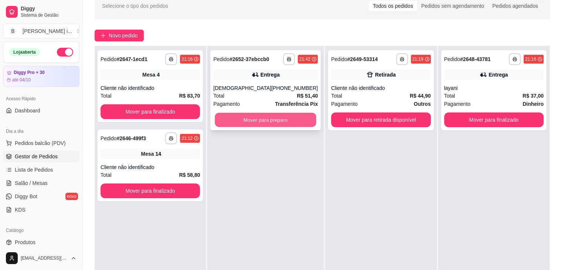
click at [300, 124] on button "Mover para preparo" at bounding box center [265, 120] width 101 height 14
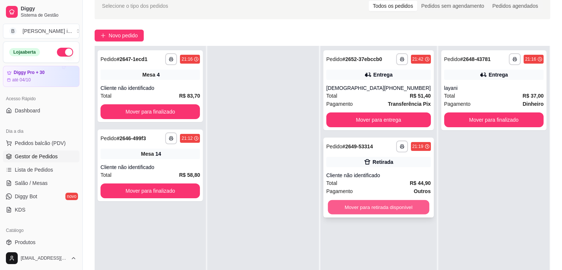
click at [374, 214] on button "Mover para retirada disponível" at bounding box center [378, 207] width 101 height 14
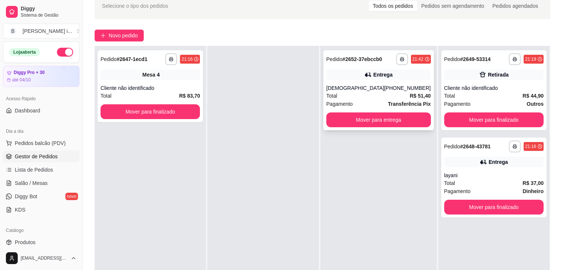
click at [410, 92] on span "R$ 51,40" at bounding box center [420, 96] width 21 height 8
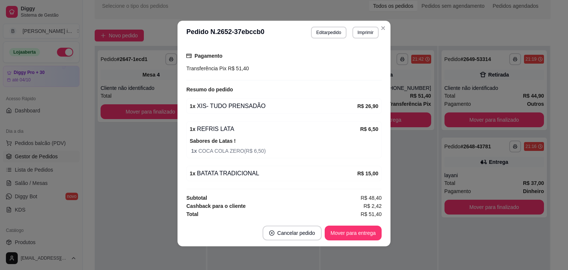
scroll to position [201, 0]
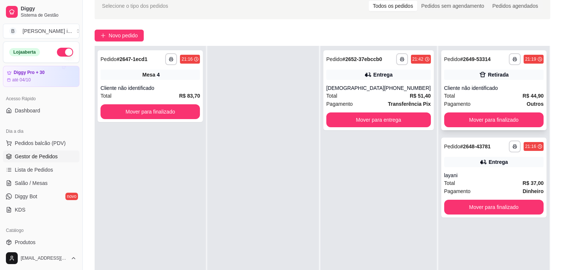
click at [504, 97] on div "Total R$ 44,90" at bounding box center [493, 96] width 99 height 8
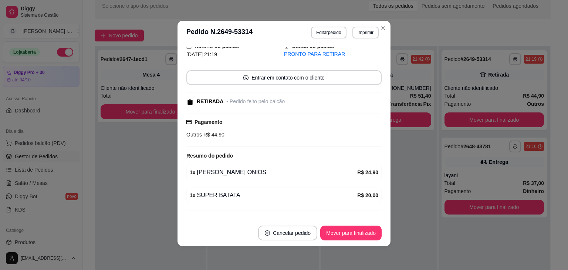
scroll to position [44, 0]
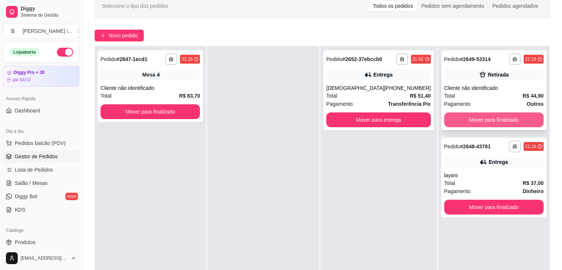
click at [470, 117] on button "Mover para finalizado" at bounding box center [493, 119] width 99 height 15
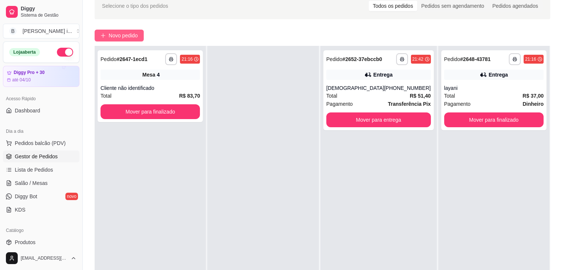
click at [135, 39] on span "Novo pedido" at bounding box center [123, 35] width 29 height 8
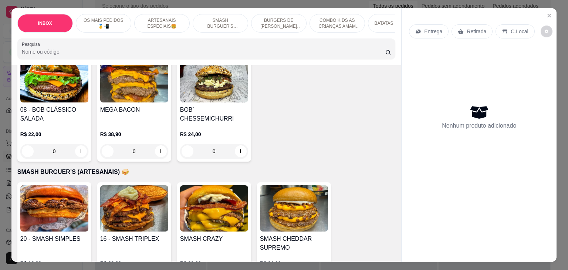
scroll to position [850, 0]
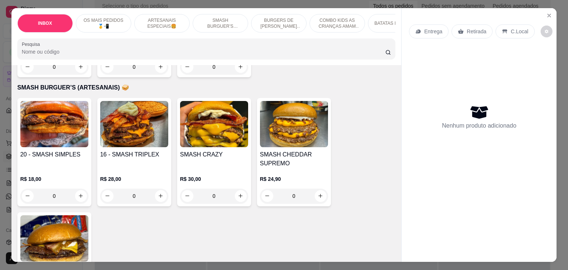
click at [228, 150] on div "SMASH CRAZY" at bounding box center [214, 159] width 68 height 18
click at [157, 150] on div "16 - SMASH TRIPLEX" at bounding box center [134, 159] width 68 height 18
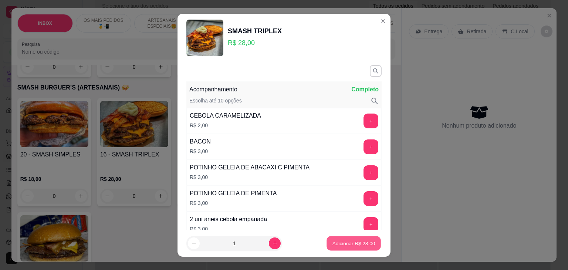
click at [342, 249] on button "Adicionar R$ 28,00" at bounding box center [354, 243] width 54 height 14
type input "1"
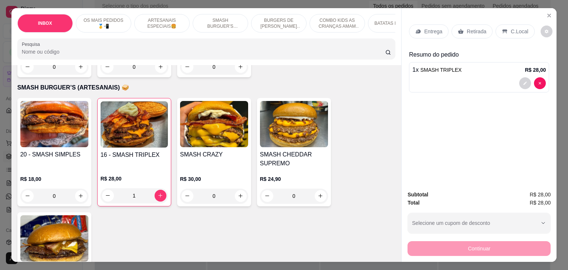
click at [471, 30] on p "Retirada" at bounding box center [477, 31] width 20 height 7
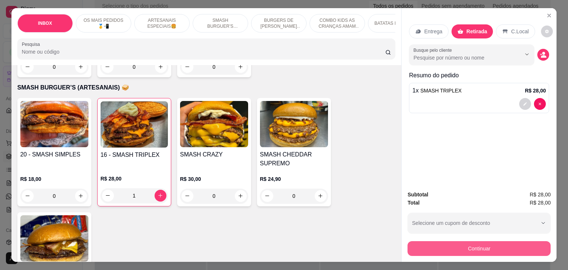
click at [479, 244] on button "Continuar" at bounding box center [478, 248] width 143 height 15
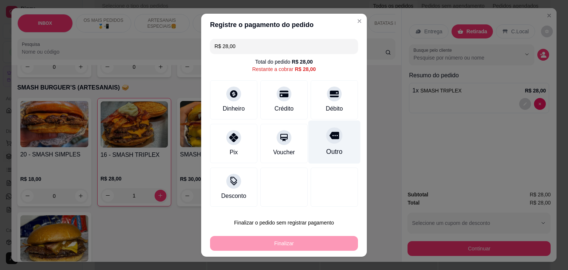
click at [334, 156] on div "Outro" at bounding box center [334, 152] width 16 height 10
type input "R$ 0,00"
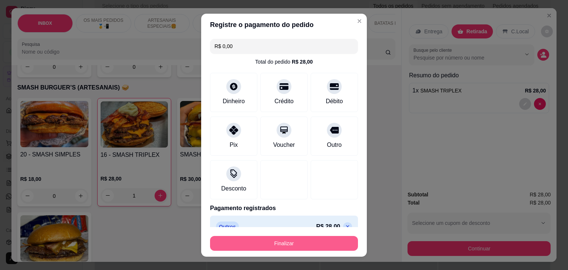
click at [311, 240] on button "Finalizar" at bounding box center [284, 243] width 148 height 15
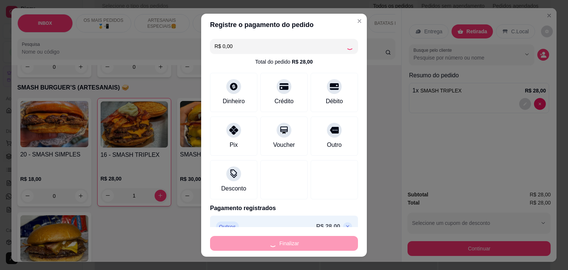
type input "0"
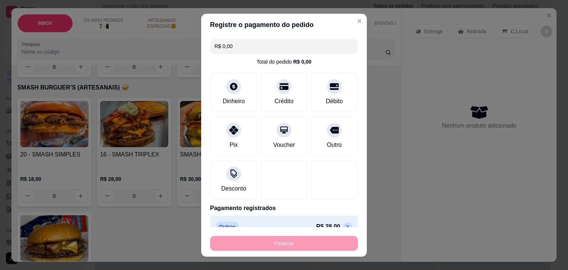
type input "-R$ 28,00"
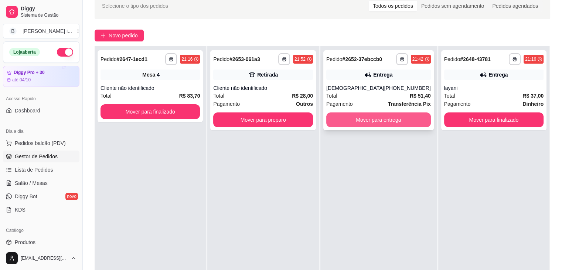
click at [414, 122] on button "Mover para entrega" at bounding box center [379, 119] width 105 height 15
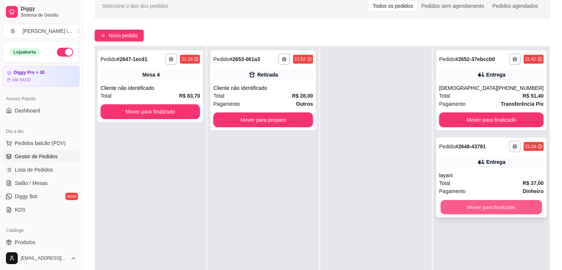
click at [523, 202] on button "Mover para finalizado" at bounding box center [491, 207] width 101 height 14
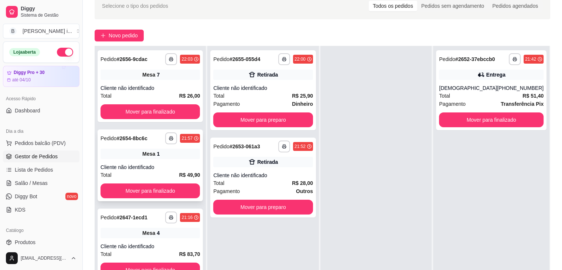
click at [170, 162] on div "**********" at bounding box center [150, 165] width 105 height 72
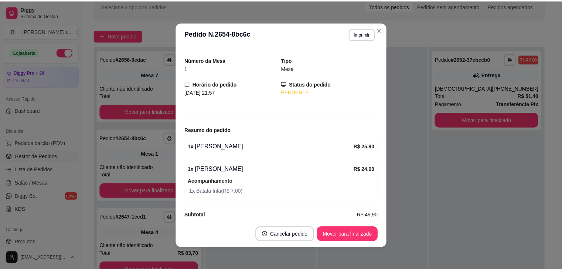
scroll to position [26, 0]
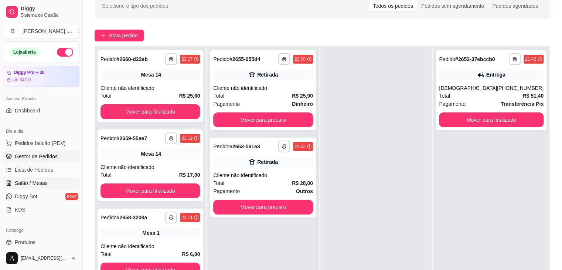
click at [29, 177] on link "Salão / Mesas" at bounding box center [41, 183] width 77 height 12
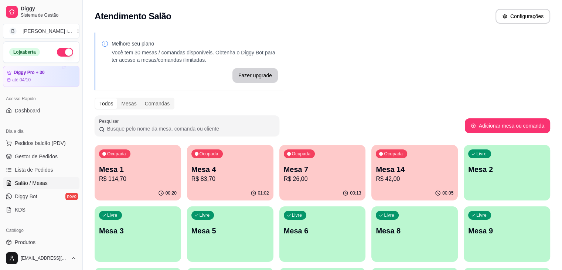
click at [292, 184] on div "Ocupada Mesa 7 R$ 26,00" at bounding box center [323, 165] width 87 height 41
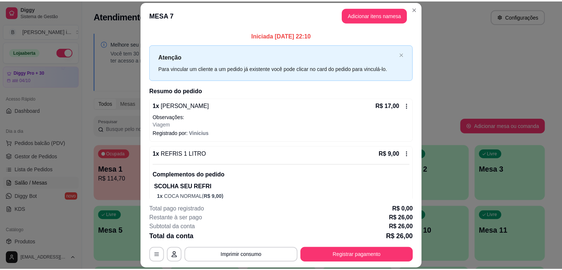
scroll to position [17, 0]
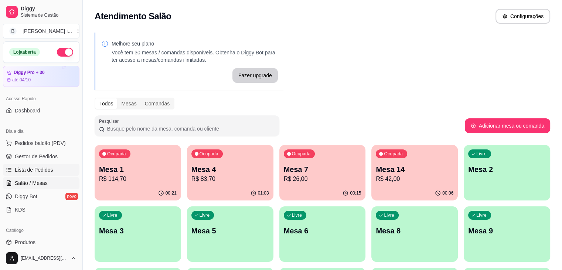
click at [59, 167] on link "Lista de Pedidos" at bounding box center [41, 170] width 77 height 12
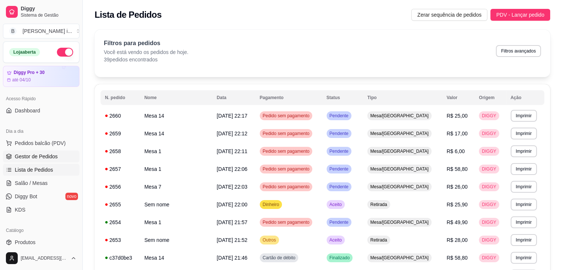
click at [55, 159] on span "Gestor de Pedidos" at bounding box center [36, 156] width 43 height 7
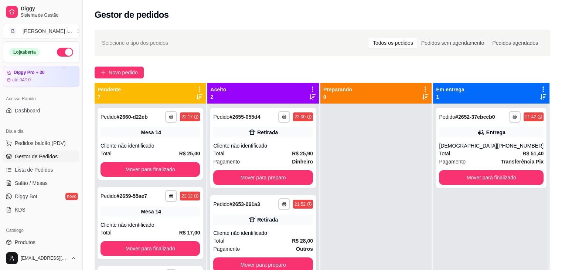
scroll to position [21, 0]
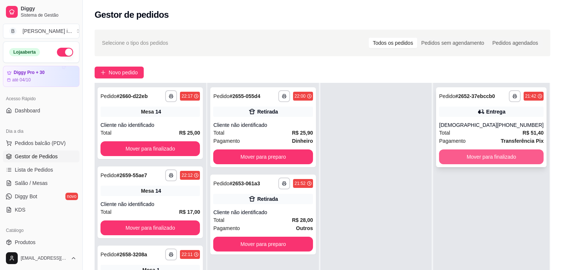
click at [481, 156] on button "Mover para finalizado" at bounding box center [491, 156] width 105 height 15
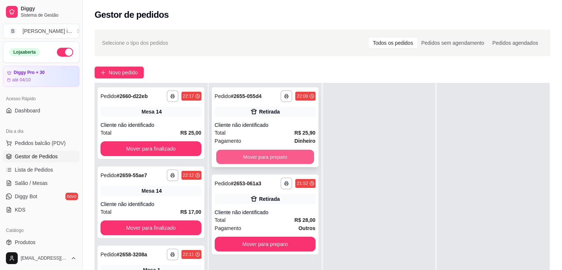
click at [288, 157] on button "Mover para preparo" at bounding box center [265, 157] width 98 height 14
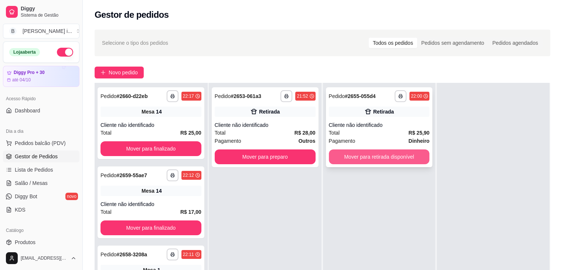
click at [412, 154] on button "Mover para retirada disponível" at bounding box center [379, 156] width 101 height 15
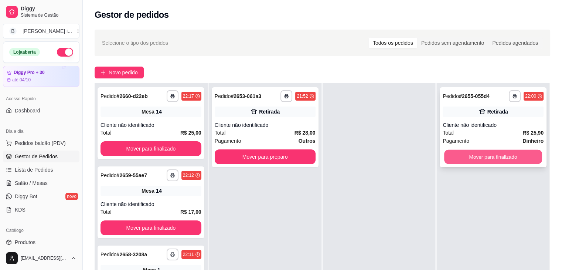
click at [467, 153] on button "Mover para finalizado" at bounding box center [493, 157] width 98 height 14
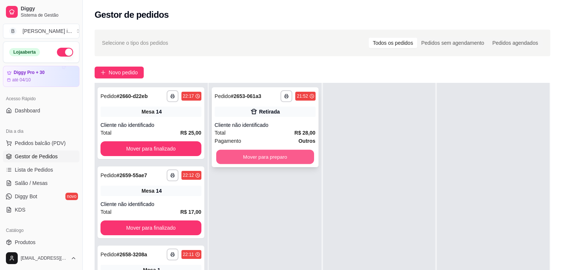
click at [294, 157] on button "Mover para preparo" at bounding box center [265, 157] width 98 height 14
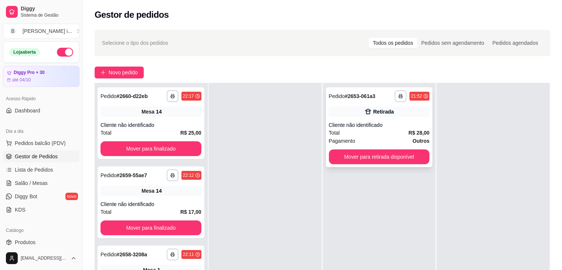
click at [410, 165] on div "**********" at bounding box center [379, 127] width 107 height 80
click at [413, 152] on button "Mover para retirada disponível" at bounding box center [380, 157] width 98 height 14
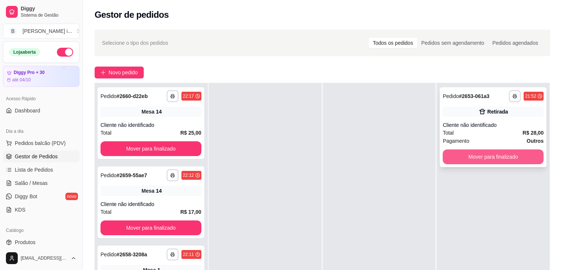
click at [468, 161] on button "Mover para finalizado" at bounding box center [493, 156] width 101 height 15
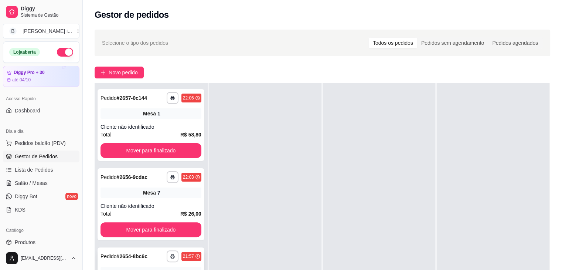
scroll to position [291, 0]
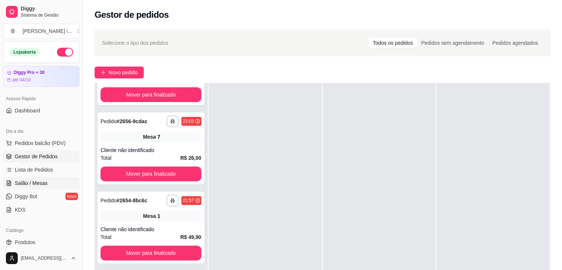
click at [49, 181] on link "Salão / Mesas" at bounding box center [41, 183] width 77 height 12
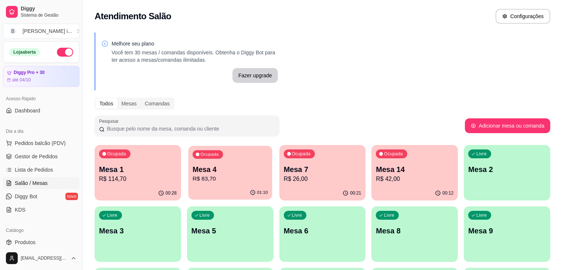
click at [201, 177] on p "R$ 83,70" at bounding box center [230, 179] width 75 height 9
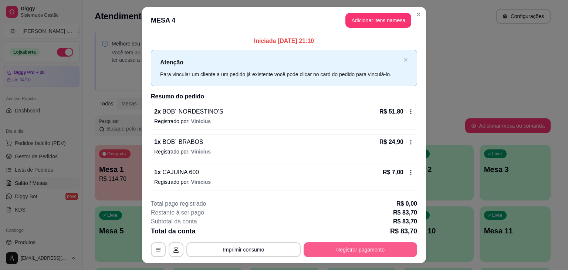
click at [356, 252] on button "Registrar pagamento" at bounding box center [361, 249] width 114 height 15
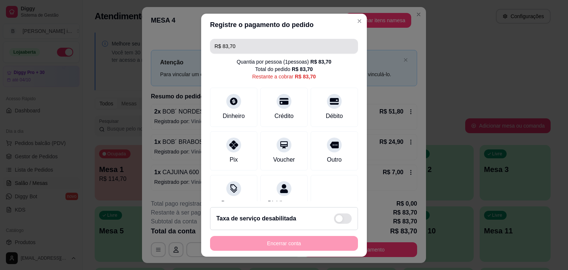
click at [261, 51] on input "R$ 83,70" at bounding box center [283, 46] width 139 height 15
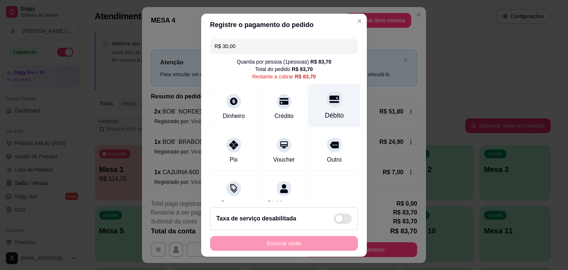
click at [325, 117] on div "Débito" at bounding box center [334, 116] width 19 height 10
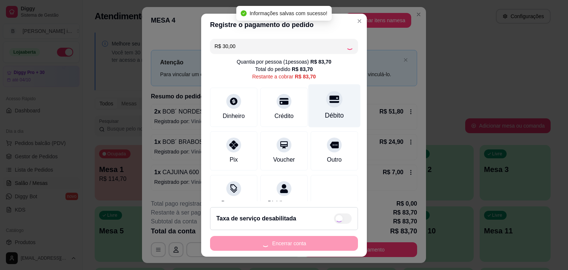
type input "R$ 53,70"
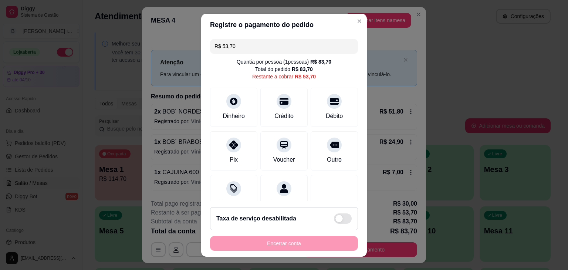
click at [263, 46] on input "R$ 53,70" at bounding box center [283, 46] width 139 height 15
click at [232, 105] on div at bounding box center [234, 99] width 16 height 16
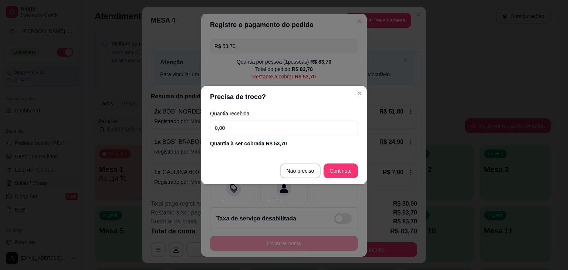
drag, startPoint x: 243, startPoint y: 136, endPoint x: 239, endPoint y: 118, distance: 18.9
click at [241, 127] on div "Quantia recebida 0,00 Quantia à ser cobrada R$ 53,70" at bounding box center [284, 129] width 166 height 42
click at [239, 118] on div "Quantia recebida 0,00 Quantia à ser cobrada R$ 53,70" at bounding box center [284, 129] width 166 height 42
click at [240, 125] on input "0,00" at bounding box center [284, 128] width 148 height 15
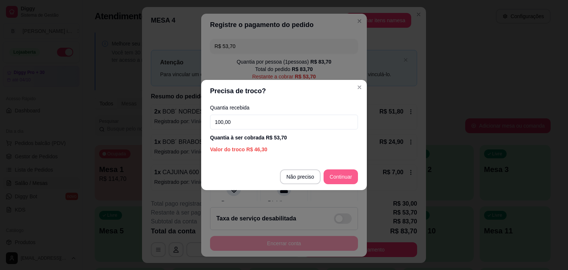
type input "100,00"
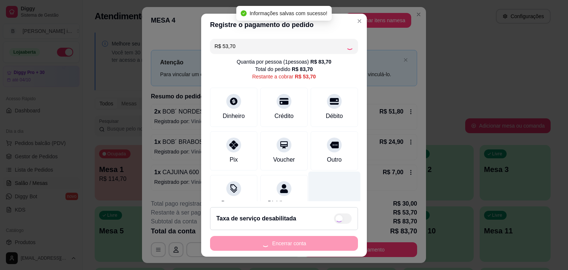
type input "R$ 0,00"
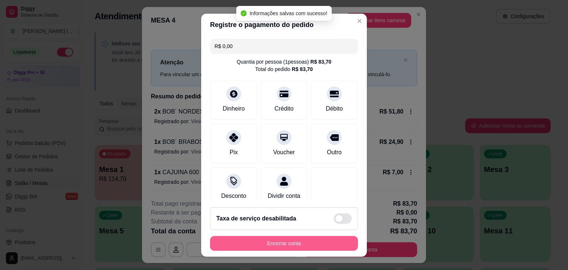
click at [266, 244] on button "Encerrar conta" at bounding box center [284, 243] width 148 height 15
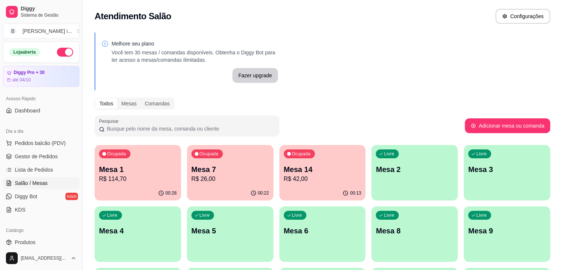
click at [227, 178] on p "R$ 26,00" at bounding box center [231, 179] width 78 height 9
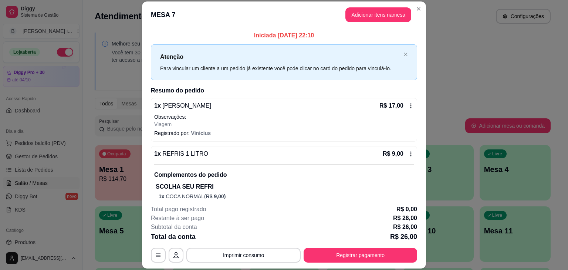
click at [358, 246] on div "**********" at bounding box center [284, 234] width 266 height 58
click at [358, 249] on button "Registrar pagamento" at bounding box center [361, 255] width 114 height 15
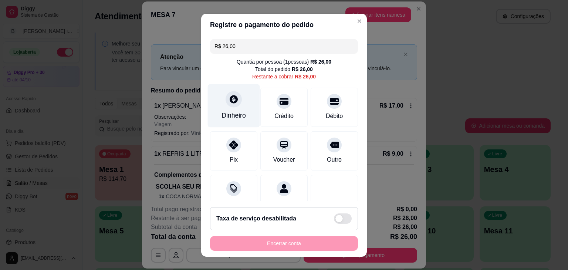
click at [233, 94] on div at bounding box center [234, 99] width 16 height 16
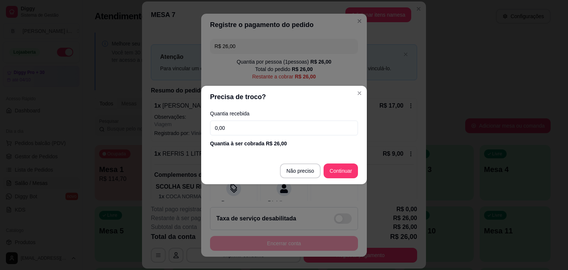
click at [248, 124] on input "0,00" at bounding box center [284, 128] width 148 height 15
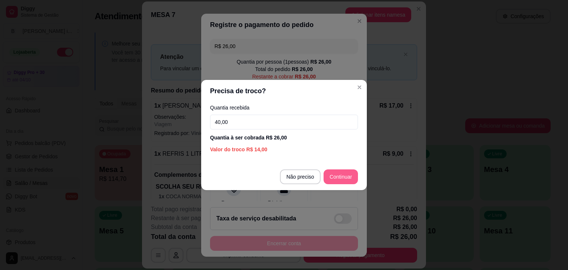
type input "40,00"
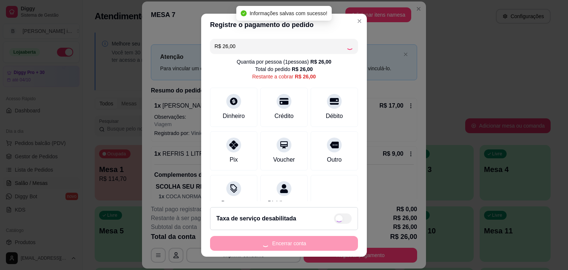
type input "R$ 0,00"
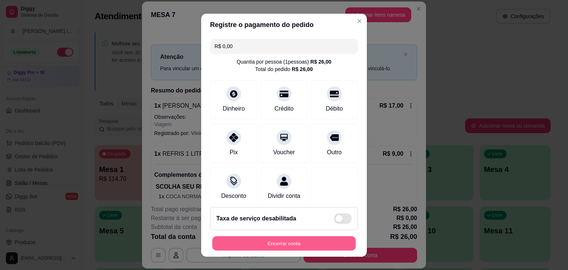
click at [293, 241] on button "Encerrar conta" at bounding box center [283, 243] width 143 height 14
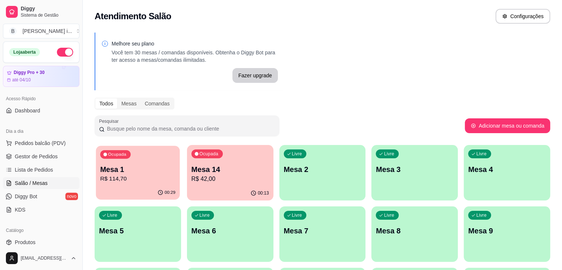
click at [120, 156] on p "Ocupada" at bounding box center [117, 155] width 18 height 6
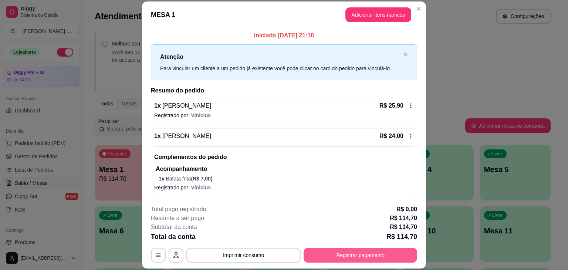
click at [331, 249] on button "Registrar pagamento" at bounding box center [361, 255] width 114 height 15
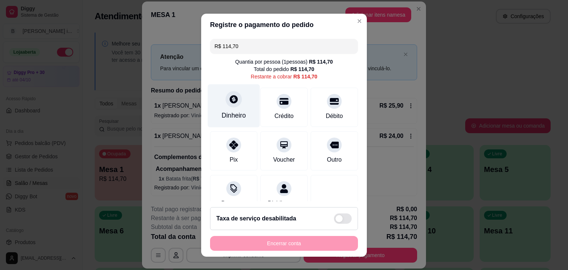
click at [239, 118] on div "Dinheiro" at bounding box center [233, 116] width 24 height 10
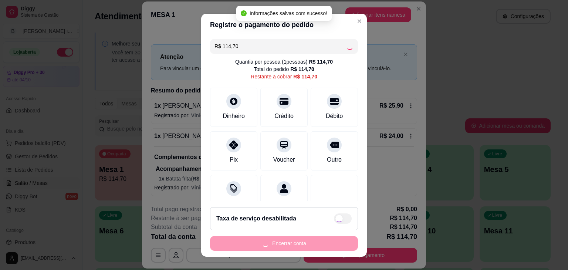
type input "R$ 0,00"
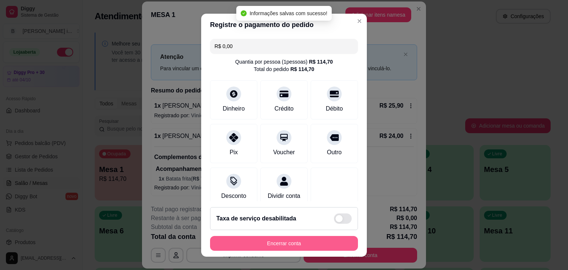
click at [327, 246] on button "Encerrar conta" at bounding box center [284, 243] width 148 height 15
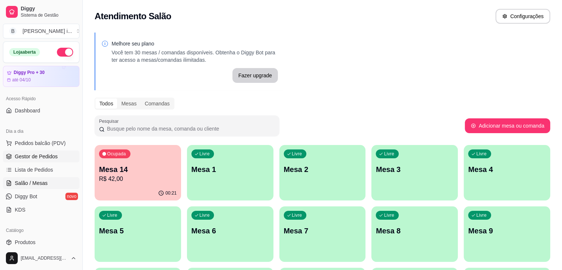
click at [29, 150] on link "Gestor de Pedidos" at bounding box center [41, 156] width 77 height 12
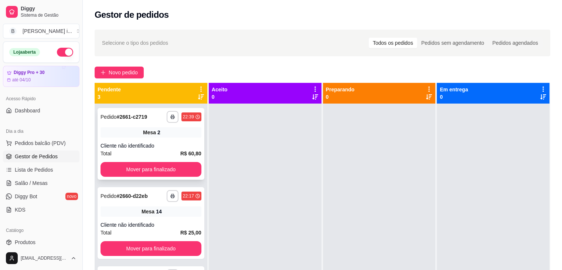
click at [160, 132] on div "Mesa 2" at bounding box center [151, 132] width 101 height 10
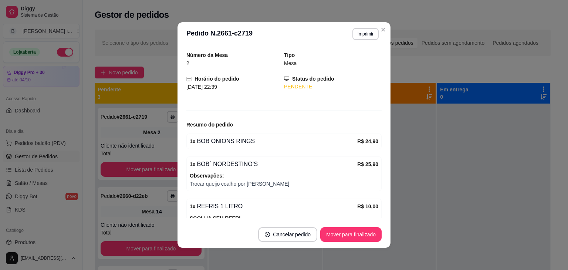
scroll to position [68, 0]
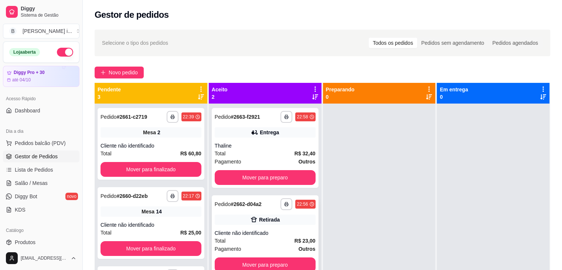
click at [291, 240] on div "Total R$ 23,00" at bounding box center [265, 241] width 101 height 8
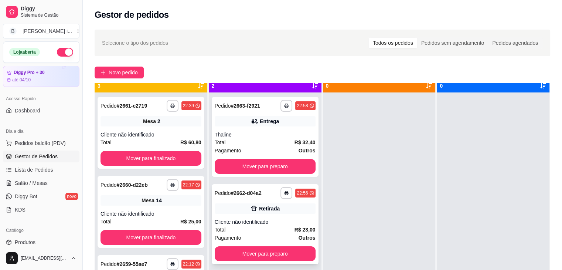
scroll to position [21, 0]
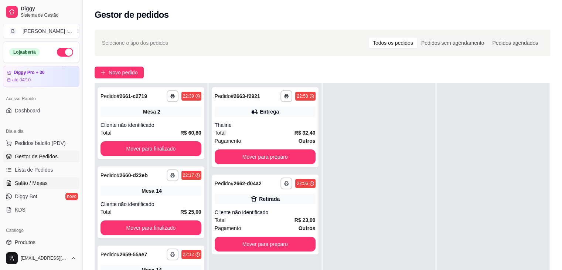
click at [34, 183] on span "Salão / Mesas" at bounding box center [31, 182] width 33 height 7
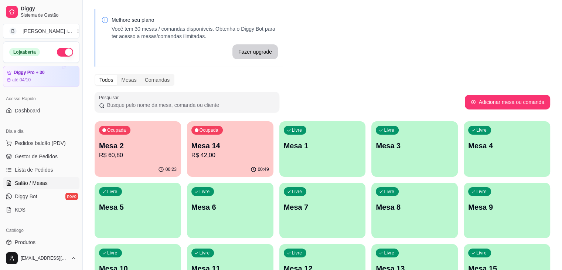
scroll to position [37, 0]
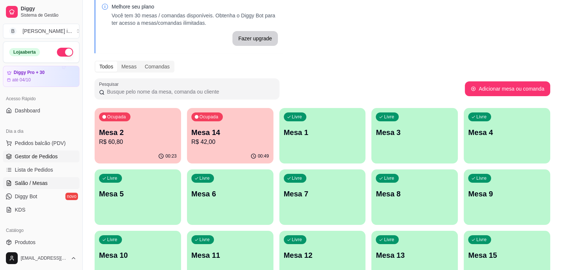
click at [30, 156] on span "Gestor de Pedidos" at bounding box center [36, 156] width 43 height 7
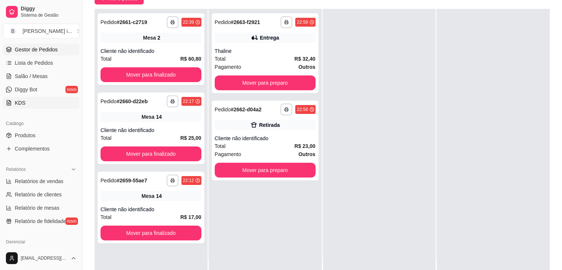
scroll to position [111, 0]
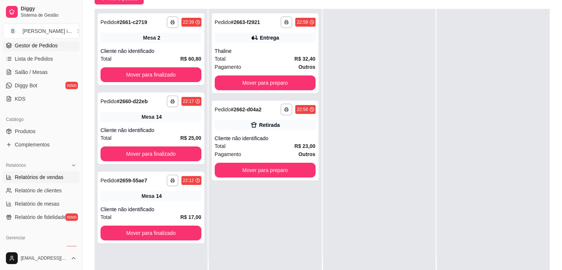
click at [37, 178] on span "Relatórios de vendas" at bounding box center [39, 176] width 49 height 7
select select "ALL"
select select "0"
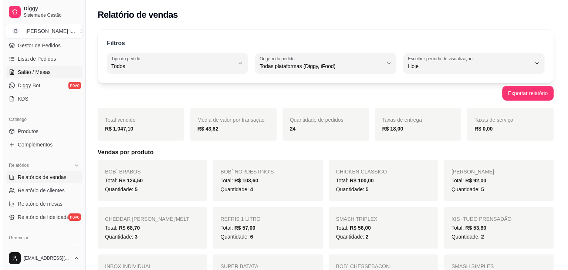
scroll to position [37, 0]
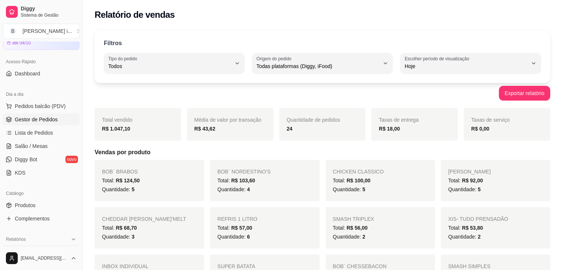
click at [34, 119] on span "Gestor de Pedidos" at bounding box center [36, 119] width 43 height 7
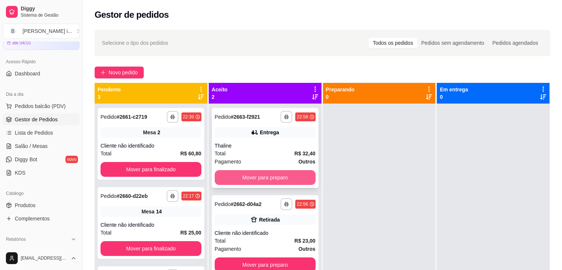
click at [278, 177] on button "Mover para preparo" at bounding box center [265, 177] width 101 height 15
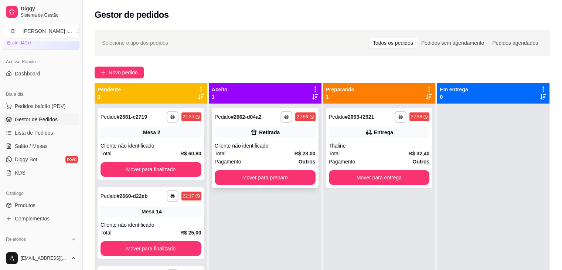
click at [243, 131] on div "Retirada" at bounding box center [265, 132] width 101 height 10
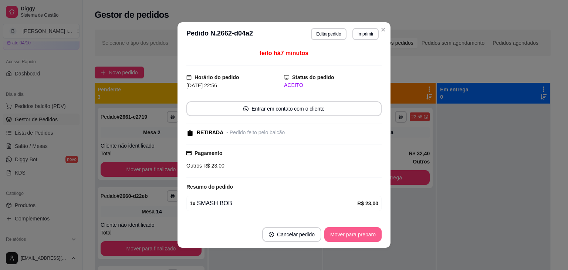
click at [339, 235] on button "Mover para preparo" at bounding box center [352, 234] width 57 height 15
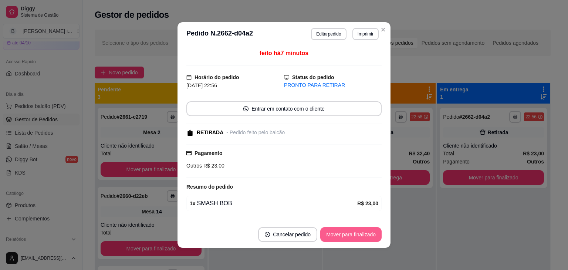
click at [342, 235] on button "Mover para finalizado" at bounding box center [350, 234] width 61 height 15
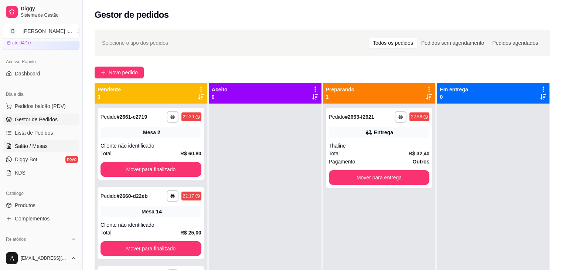
click at [26, 145] on span "Salão / Mesas" at bounding box center [31, 145] width 33 height 7
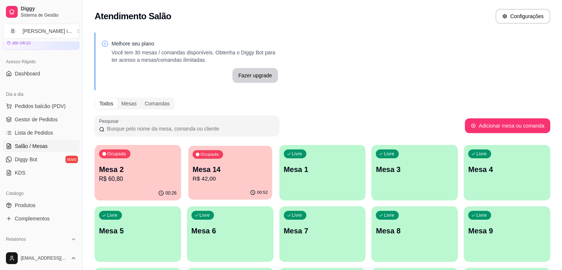
click at [198, 162] on div "Ocupada Mesa 14 R$ 42,00" at bounding box center [230, 166] width 84 height 40
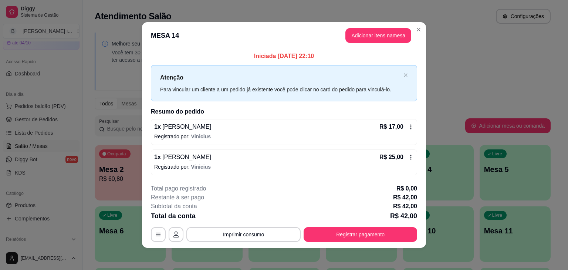
click at [411, 126] on div "1 x [PERSON_NAME] R$ 17,00 Registrado por: [PERSON_NAME]" at bounding box center [284, 132] width 266 height 26
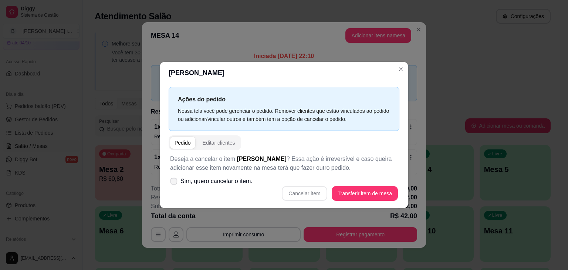
click at [248, 183] on span "Sim, quero cancelar o item." at bounding box center [216, 181] width 72 height 9
click at [175, 183] on input "Sim, quero cancelar o item." at bounding box center [172, 185] width 5 height 5
checkbox input "true"
click at [317, 197] on button "Cancelar item" at bounding box center [304, 193] width 45 height 15
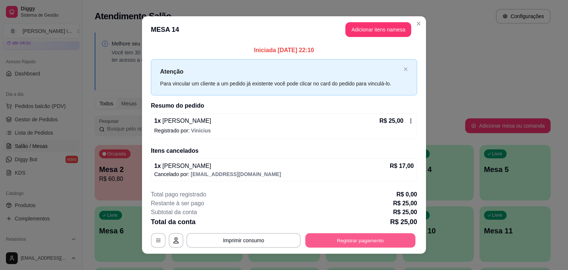
click at [394, 240] on button "Registrar pagamento" at bounding box center [360, 240] width 110 height 14
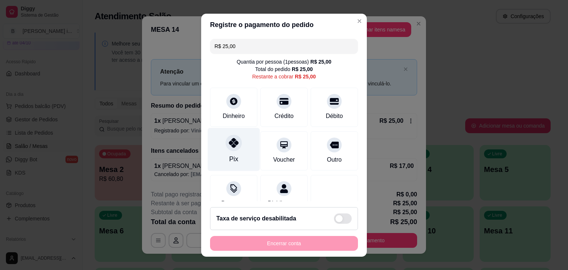
click at [242, 143] on div "Pix" at bounding box center [234, 149] width 52 height 43
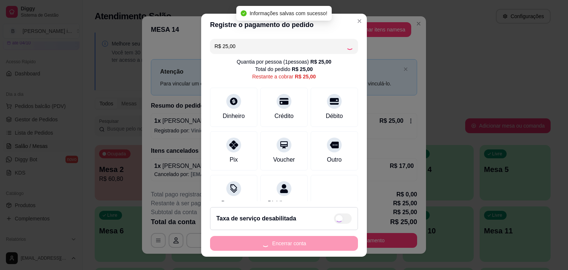
type input "R$ 0,00"
click at [297, 243] on button "Encerrar conta" at bounding box center [284, 243] width 148 height 15
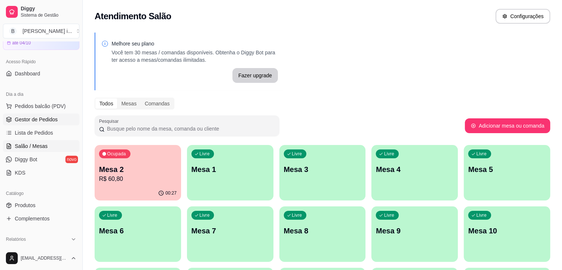
click at [40, 116] on span "Gestor de Pedidos" at bounding box center [36, 119] width 43 height 7
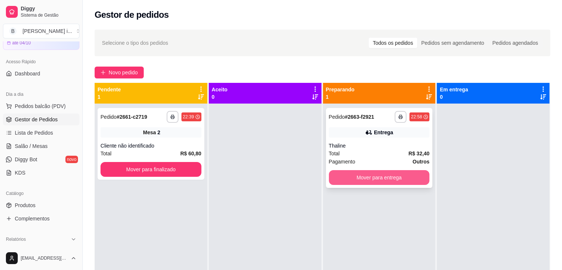
click at [416, 179] on button "Mover para entrega" at bounding box center [379, 177] width 101 height 15
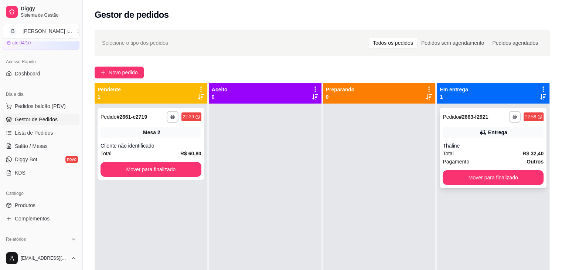
click at [498, 138] on div "**********" at bounding box center [493, 148] width 107 height 80
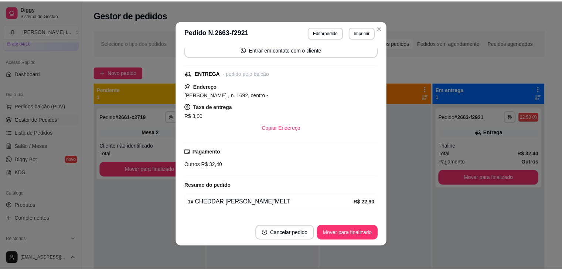
scroll to position [139, 0]
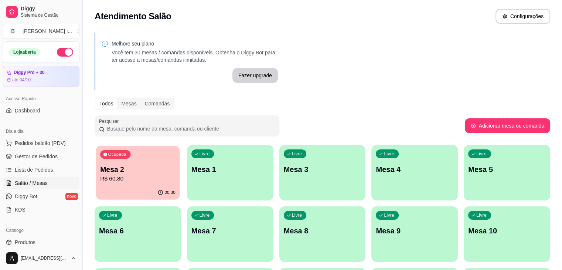
click at [119, 185] on div "Ocupada Mesa 2 R$ 60,80" at bounding box center [138, 166] width 84 height 40
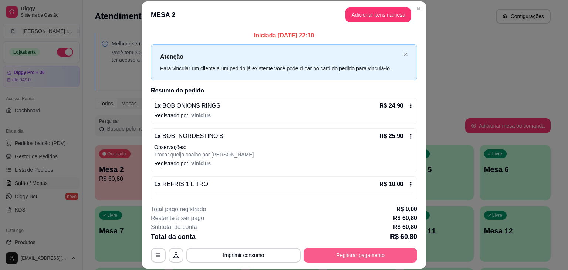
click at [348, 254] on button "Registrar pagamento" at bounding box center [361, 255] width 114 height 15
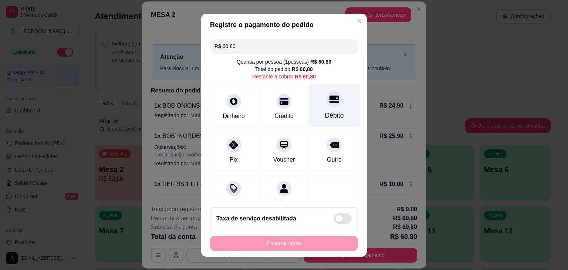
click at [325, 123] on div "Débito" at bounding box center [334, 105] width 52 height 43
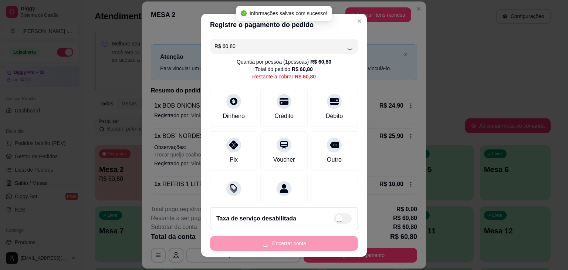
type input "R$ 0,00"
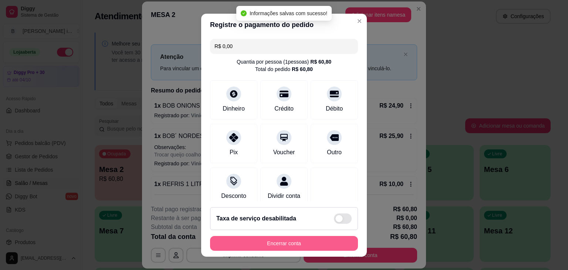
click at [308, 238] on button "Encerrar conta" at bounding box center [284, 243] width 148 height 15
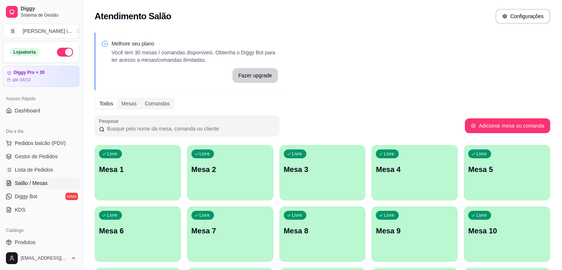
click at [57, 54] on button "button" at bounding box center [65, 52] width 16 height 9
click at [34, 158] on span "Gestor de Pedidos" at bounding box center [36, 156] width 43 height 7
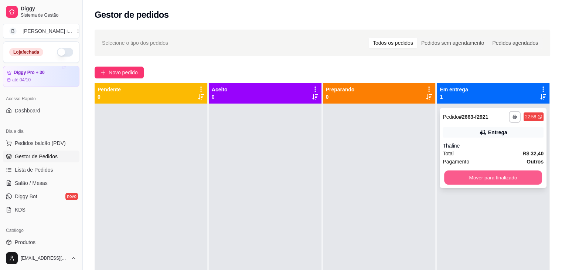
click at [475, 176] on button "Mover para finalizado" at bounding box center [493, 177] width 98 height 14
